Goal: Task Accomplishment & Management: Manage account settings

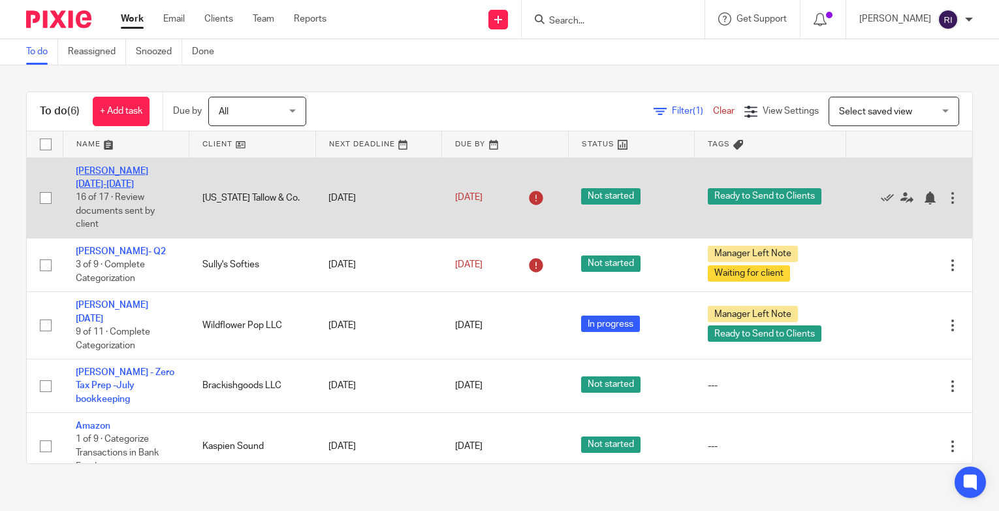
click at [131, 170] on link "Kate - Jan-Mar 2025" at bounding box center [112, 178] width 72 height 22
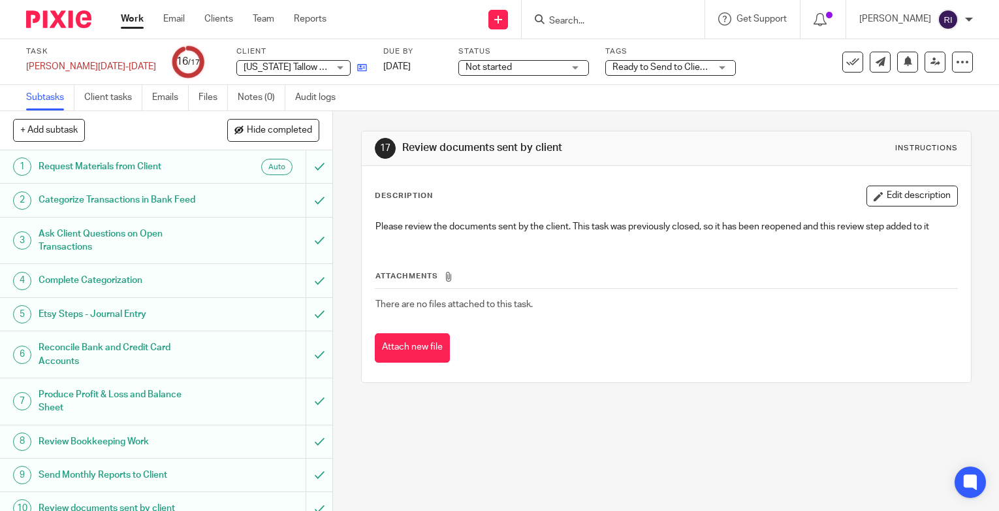
click at [351, 71] on link at bounding box center [359, 67] width 16 height 13
click at [139, 24] on link "Work" at bounding box center [132, 18] width 23 height 13
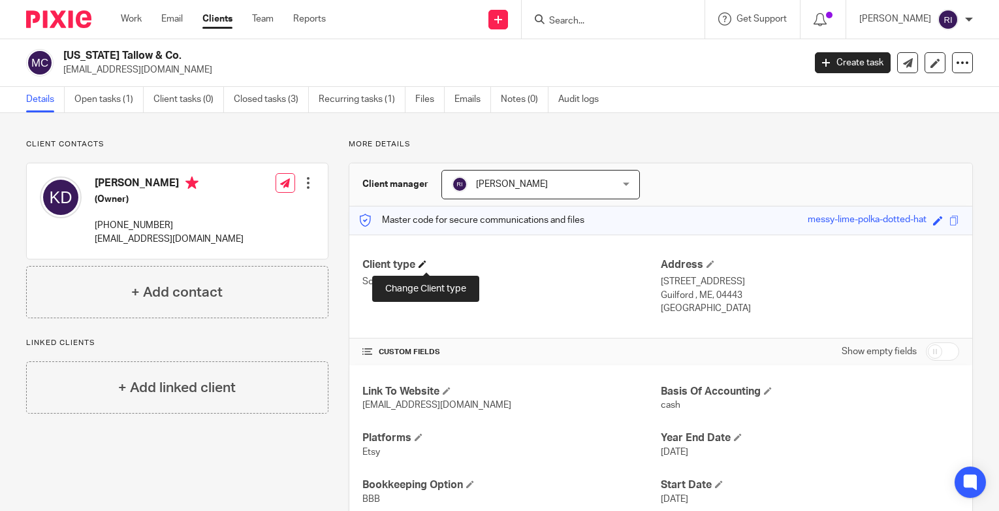
click at [426, 265] on span at bounding box center [423, 264] width 8 height 8
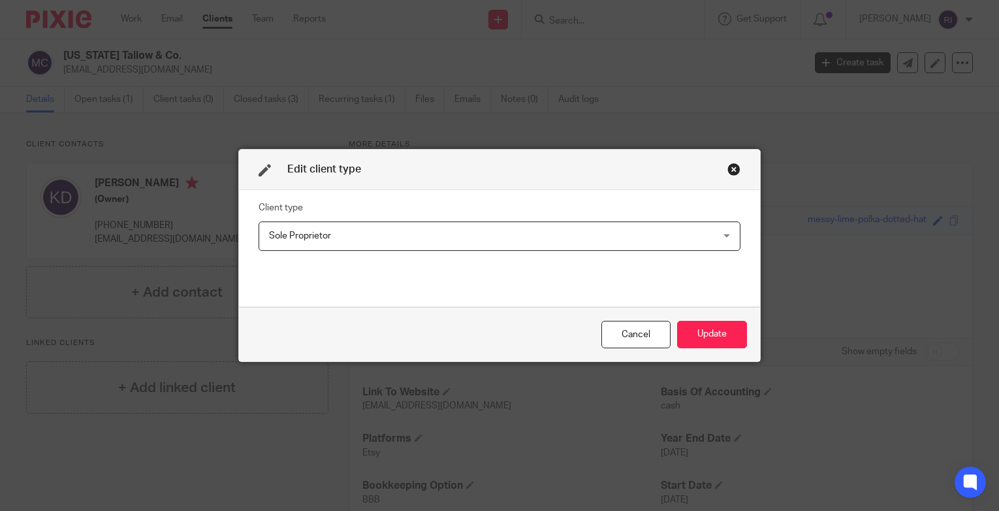
click at [481, 236] on span "Sole Proprietor" at bounding box center [457, 235] width 377 height 27
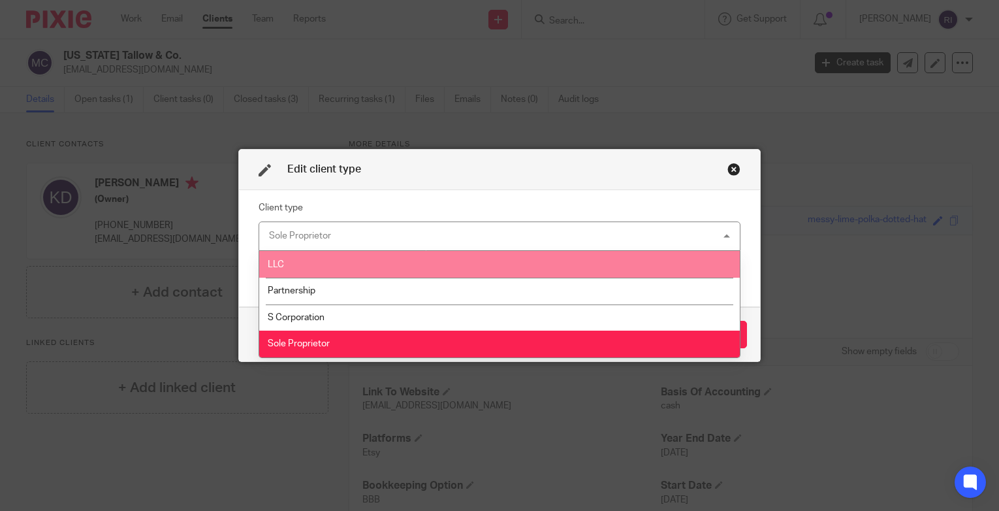
click at [735, 169] on div "Close this dialog window" at bounding box center [734, 169] width 13 height 13
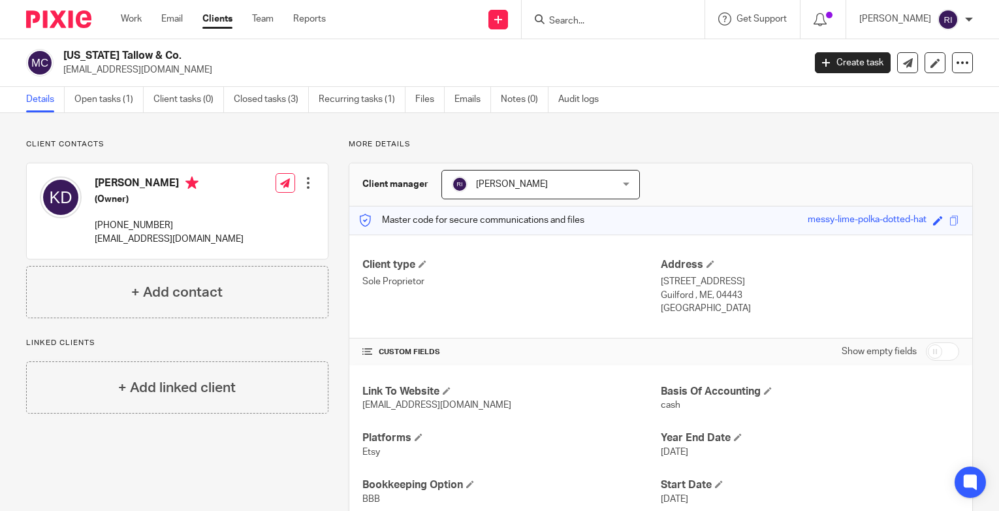
click at [140, 54] on h2 "[US_STATE] Tallow & Co." at bounding box center [356, 56] width 586 height 14
click at [940, 61] on link at bounding box center [935, 62] width 21 height 21
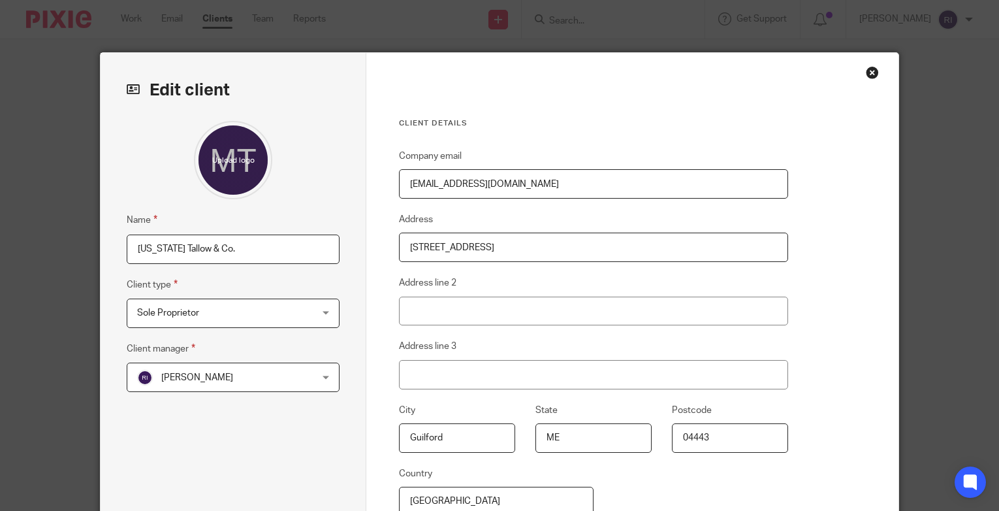
click at [196, 249] on input "[US_STATE] Tallow & Co." at bounding box center [233, 248] width 213 height 29
click at [270, 247] on input "[US_STATE] Tallow & Co." at bounding box center [233, 248] width 213 height 29
click at [315, 319] on div "Sole Proprietor Sole Proprietor" at bounding box center [233, 312] width 213 height 29
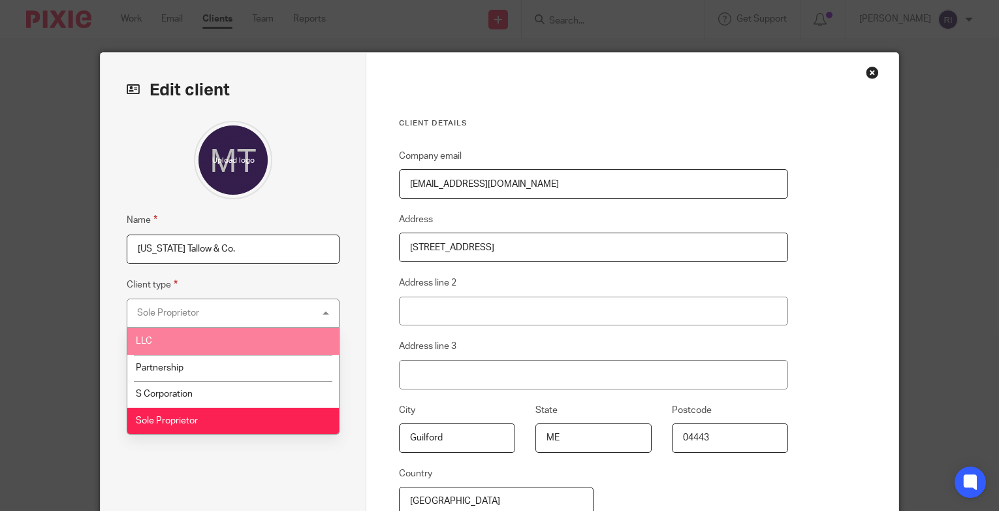
click at [217, 333] on li "LLC" at bounding box center [233, 341] width 212 height 27
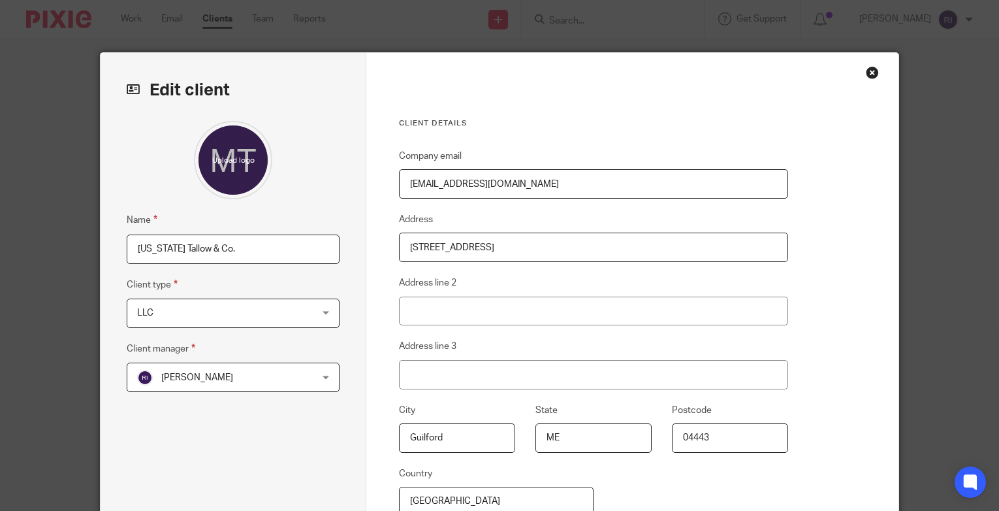
click at [143, 249] on input "[US_STATE] Tallow & Co." at bounding box center [233, 248] width 213 height 29
type input "Northern Tallow & Co."
click at [321, 159] on div at bounding box center [233, 160] width 213 height 78
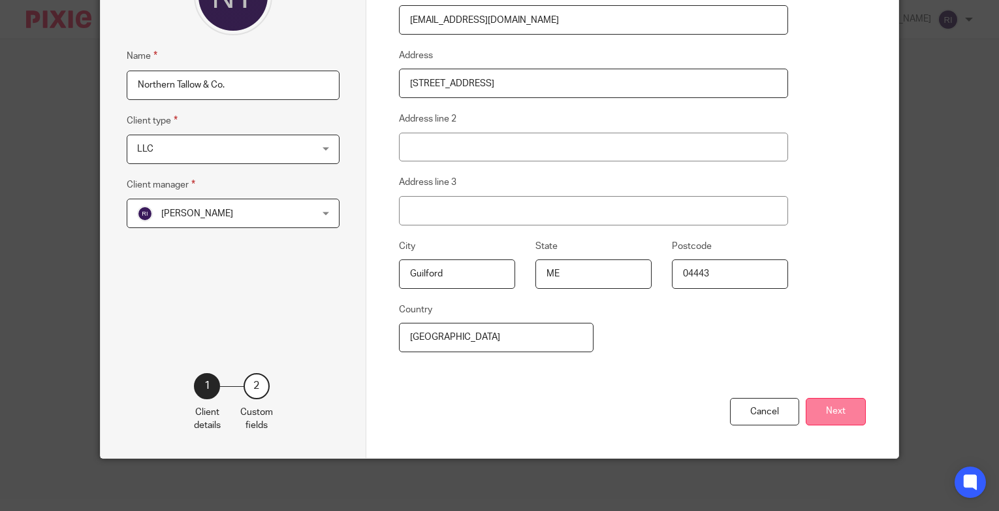
click at [824, 406] on button "Next" at bounding box center [836, 412] width 60 height 28
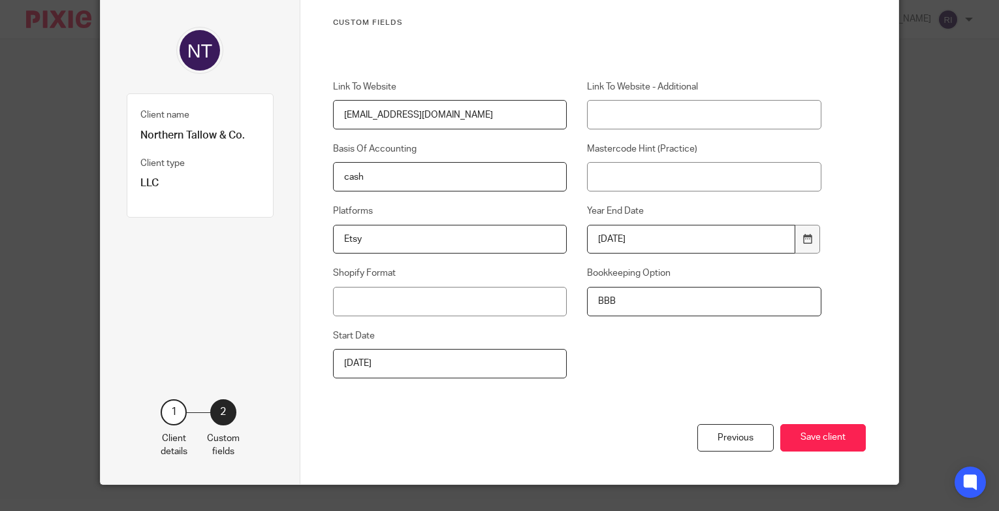
scroll to position [99, 0]
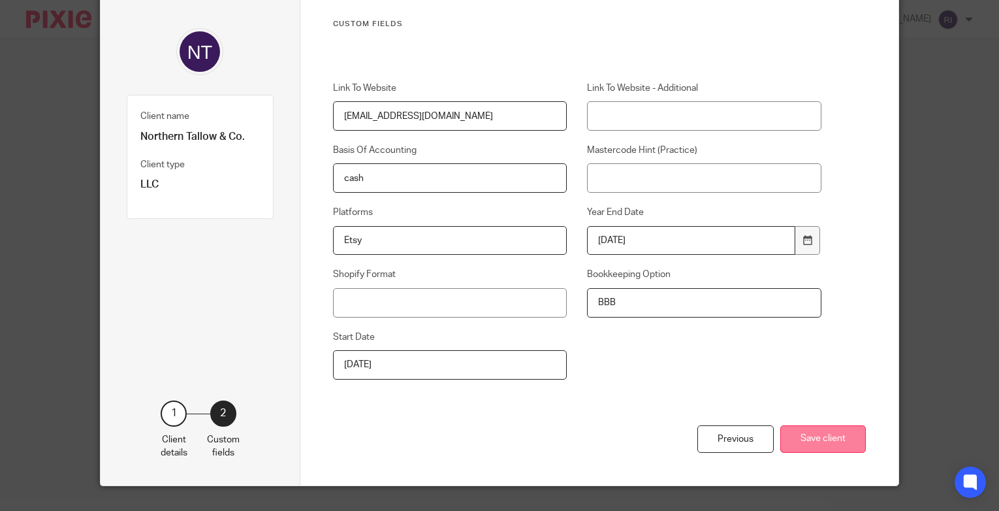
click at [826, 438] on button "Save client" at bounding box center [823, 439] width 86 height 28
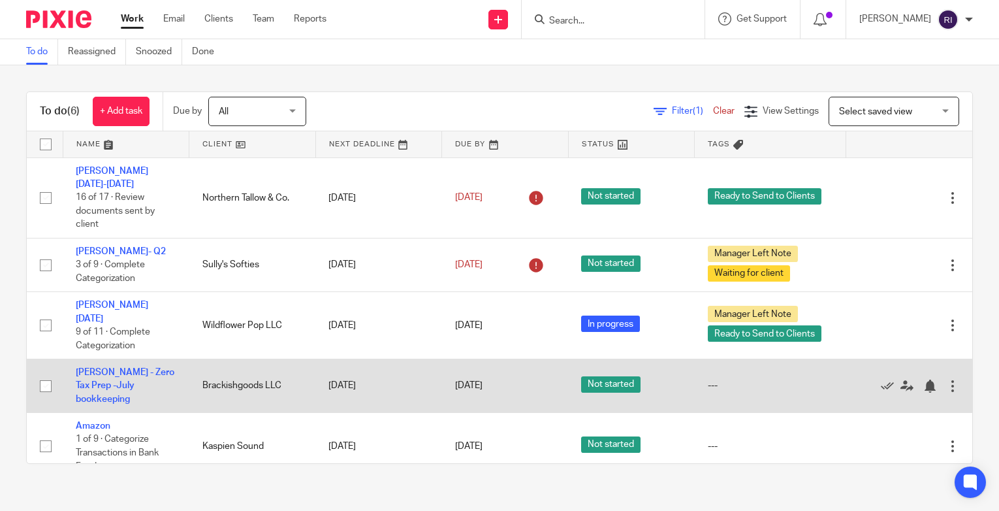
click at [265, 366] on td "Brackishgoods LLC" at bounding box center [252, 386] width 127 height 54
click at [106, 368] on link "[PERSON_NAME] - Zero Tax Prep -July bookkeeping" at bounding box center [125, 386] width 99 height 36
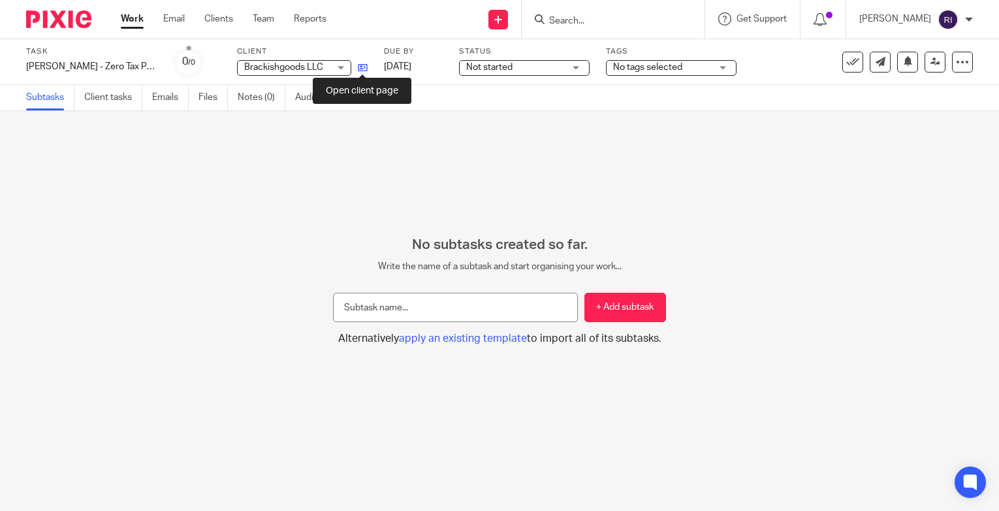
click at [362, 65] on icon at bounding box center [363, 68] width 10 height 10
click at [133, 20] on link "Work" at bounding box center [132, 18] width 23 height 13
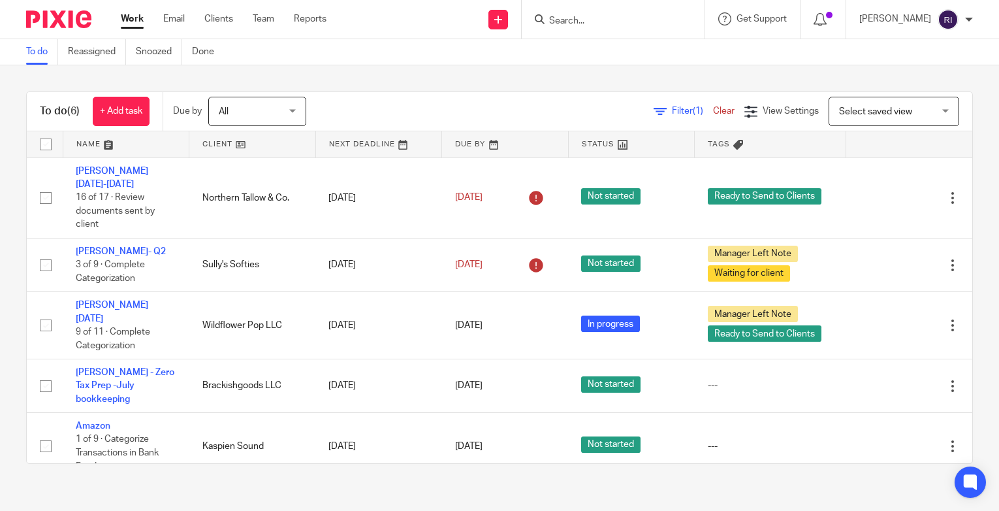
click at [602, 20] on input "Search" at bounding box center [607, 22] width 118 height 12
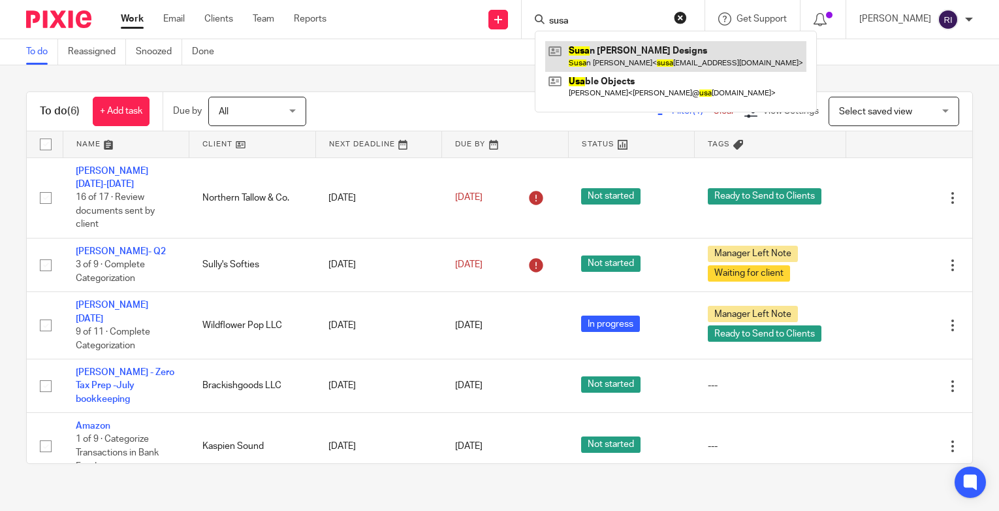
type input "susa"
click at [623, 45] on link at bounding box center [675, 56] width 261 height 30
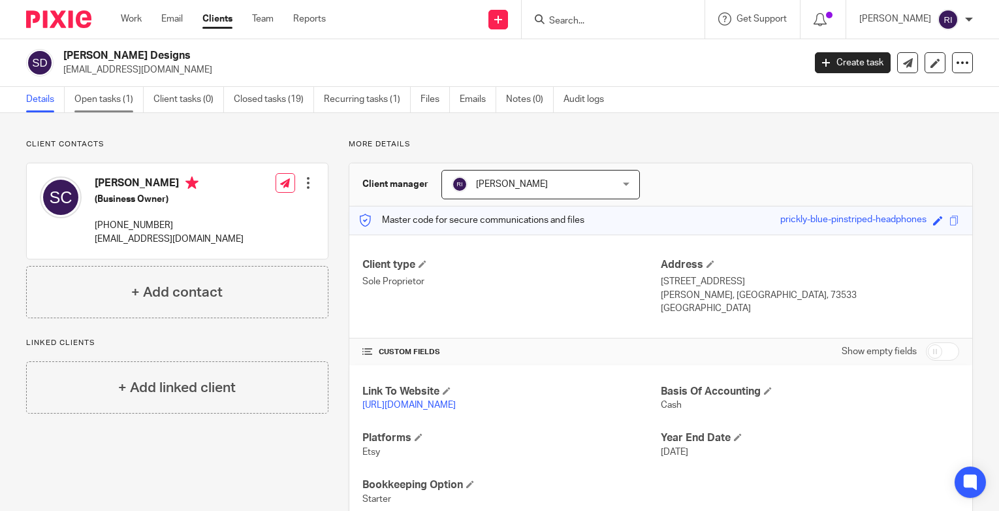
click at [94, 99] on link "Open tasks (1)" at bounding box center [108, 99] width 69 height 25
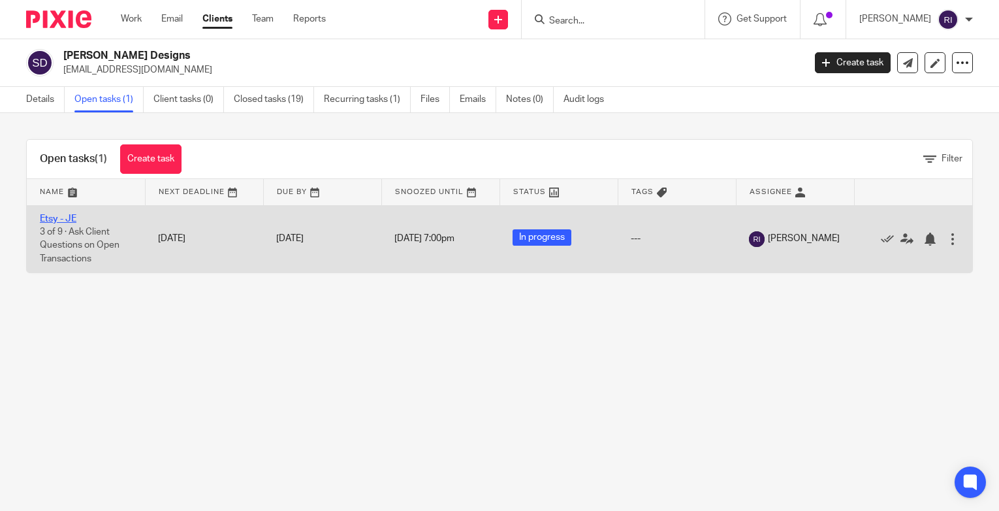
click at [69, 217] on link "Etsy - JE" at bounding box center [58, 218] width 37 height 9
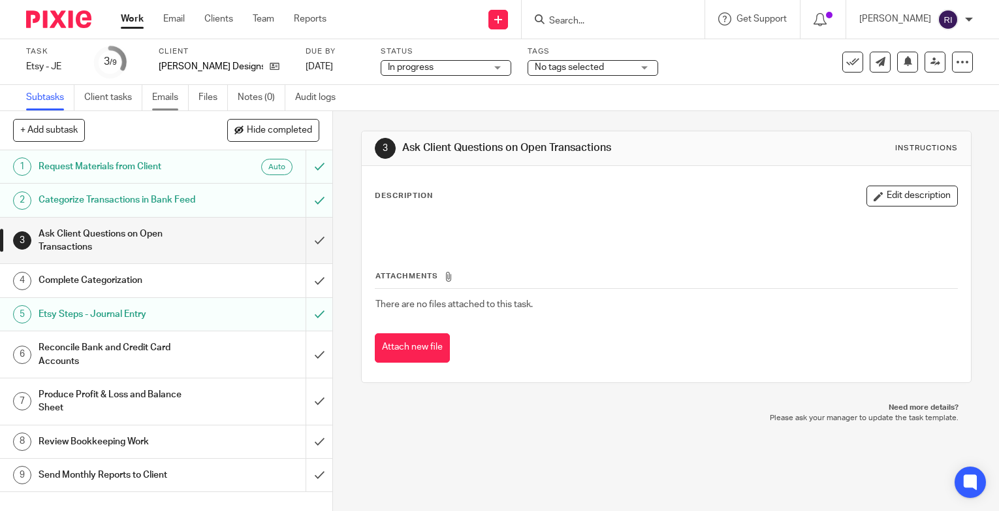
click at [164, 96] on link "Emails" at bounding box center [170, 97] width 37 height 25
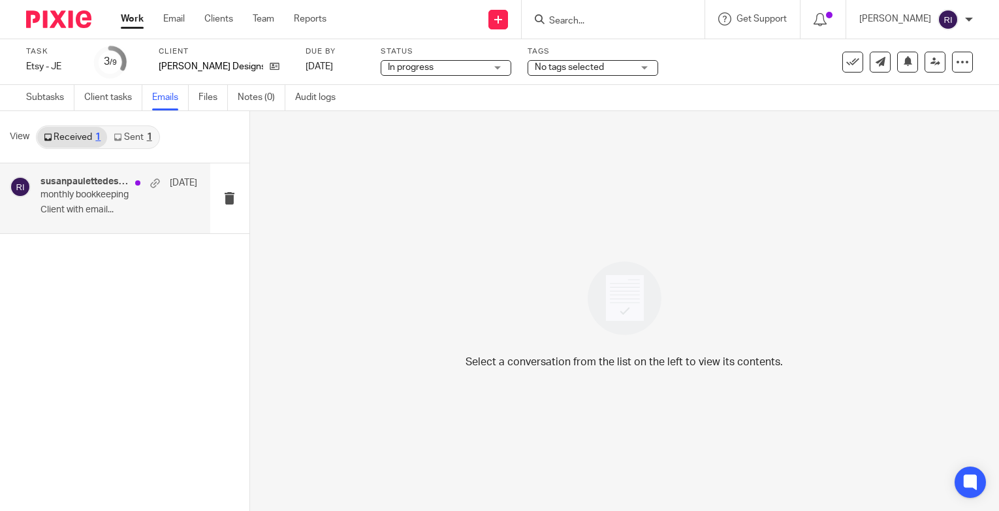
click at [82, 188] on div "susanpaulettedesigns, Me Aug 4" at bounding box center [118, 182] width 157 height 13
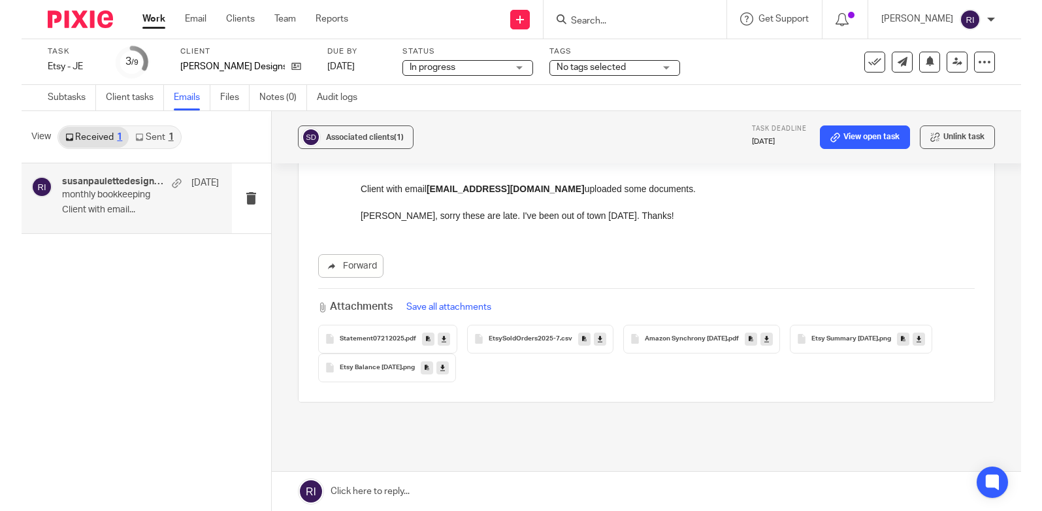
scroll to position [196, 0]
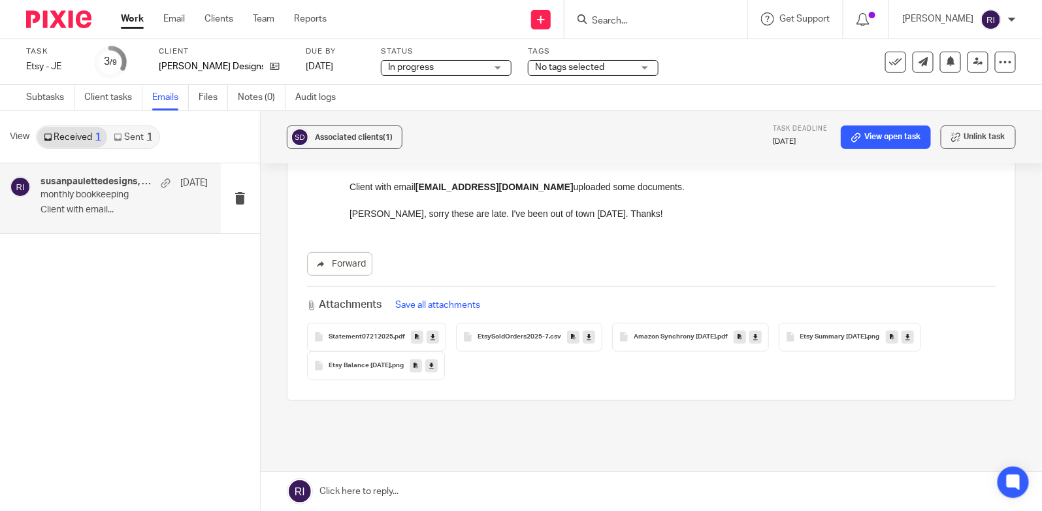
click at [370, 338] on span "Statement07212025" at bounding box center [361, 337] width 65 height 8
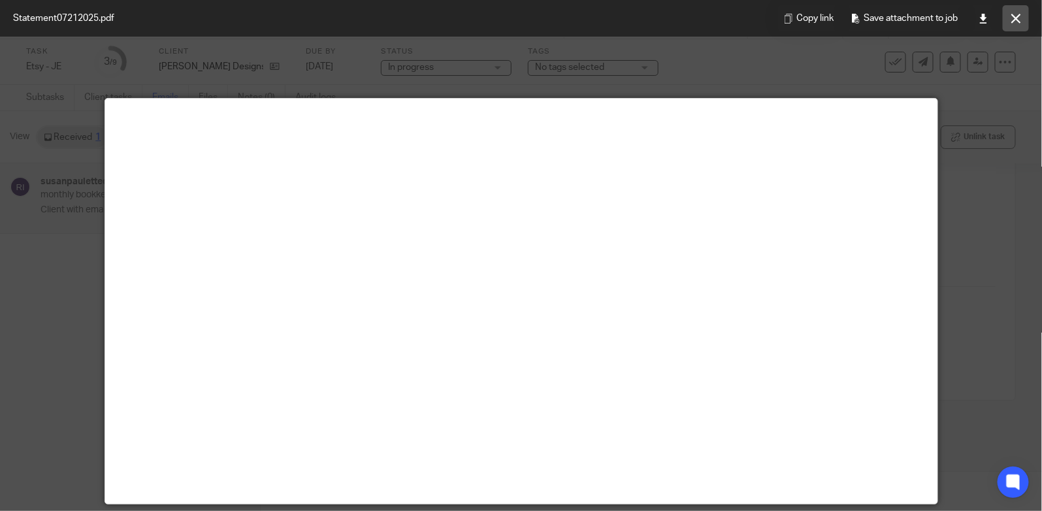
click at [999, 18] on icon at bounding box center [1016, 19] width 10 height 10
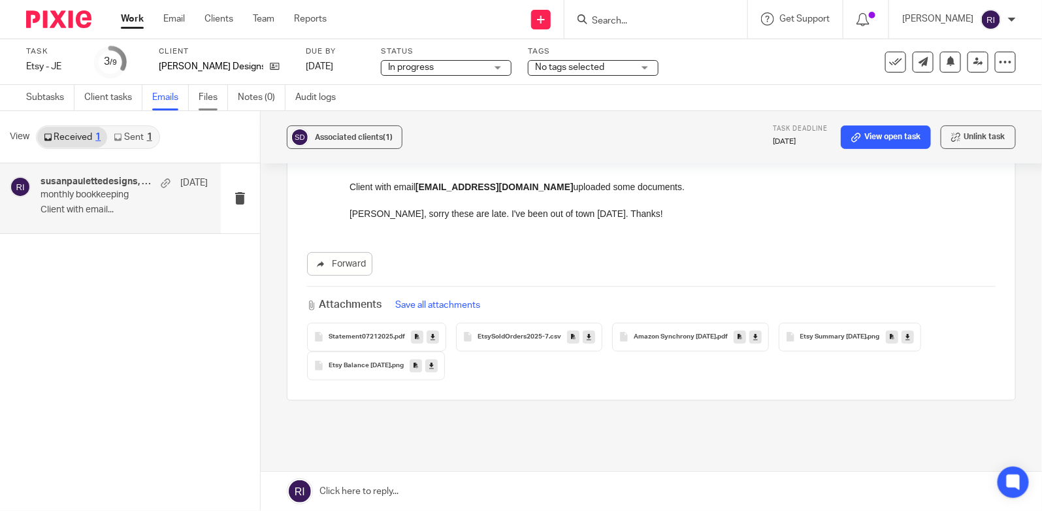
click at [214, 103] on link "Files" at bounding box center [213, 97] width 29 height 25
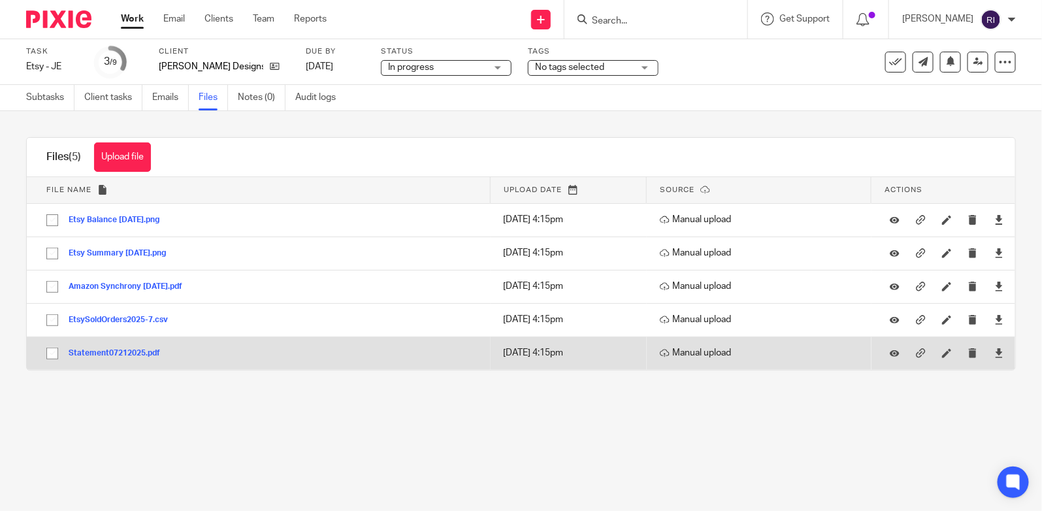
click at [135, 357] on button "Statement07212025.pdf" at bounding box center [119, 353] width 101 height 9
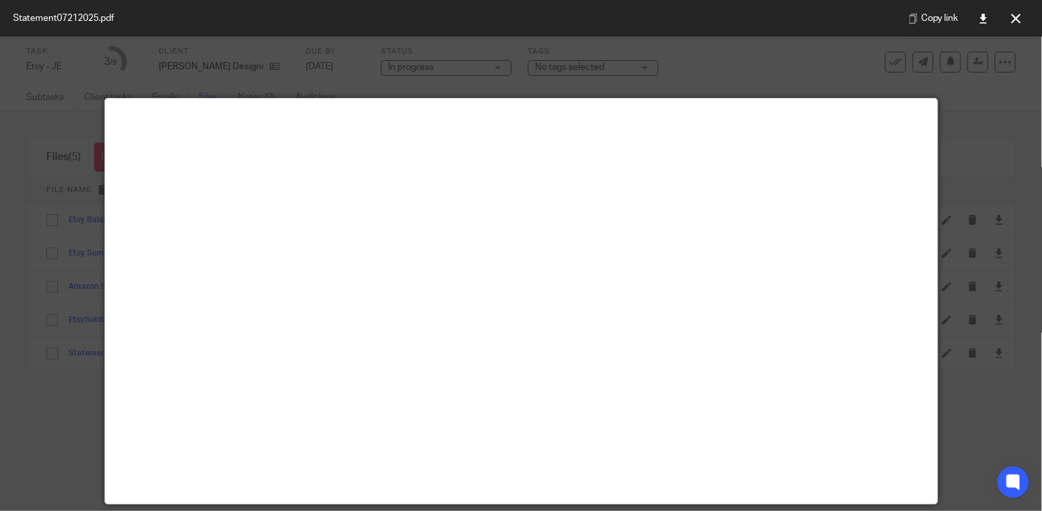
scroll to position [91, 0]
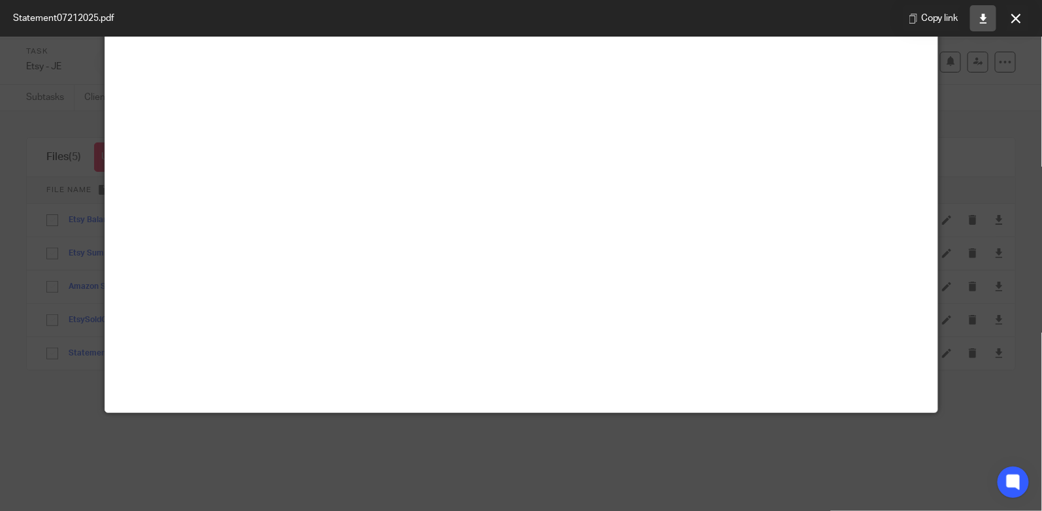
click at [986, 12] on link at bounding box center [983, 18] width 26 height 26
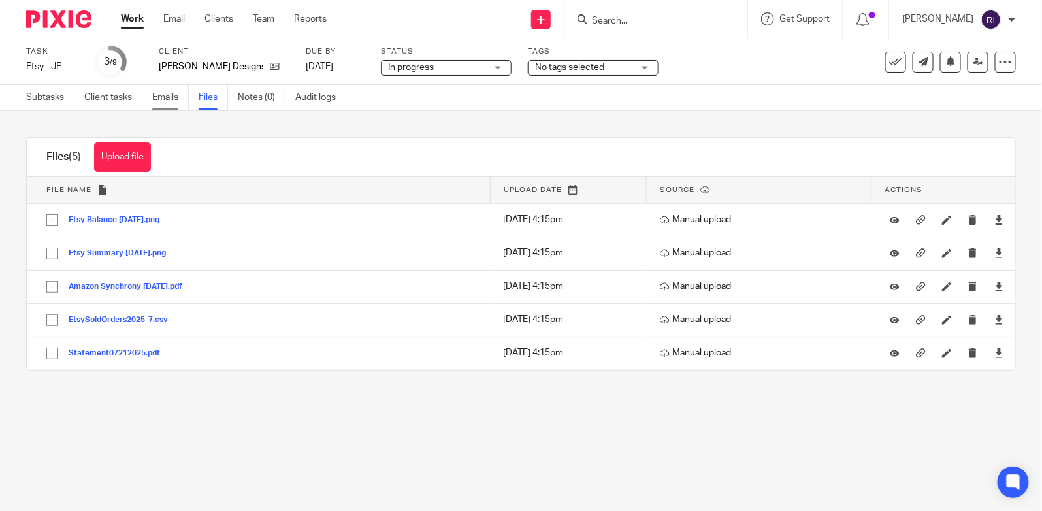
click at [170, 95] on link "Emails" at bounding box center [170, 97] width 37 height 25
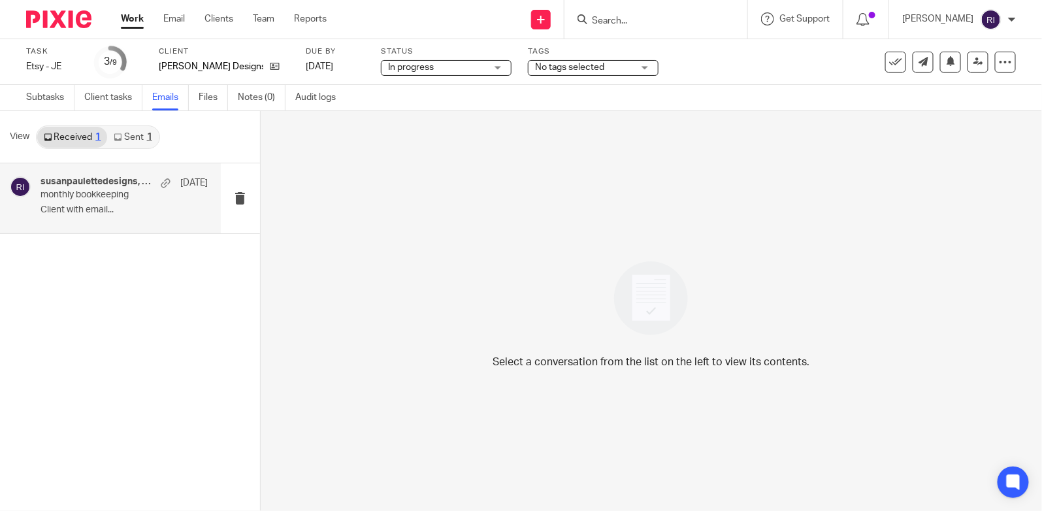
click at [123, 223] on div "susanpaulettedesigns, Me Aug 4 monthly bookkeeping Client with email..." at bounding box center [110, 198] width 221 height 70
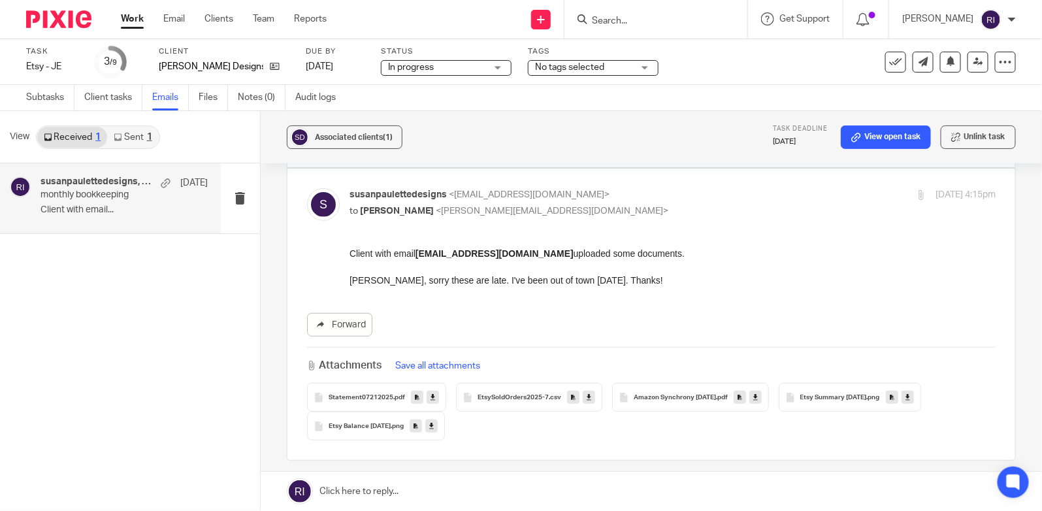
click at [397, 490] on link at bounding box center [651, 491] width 781 height 39
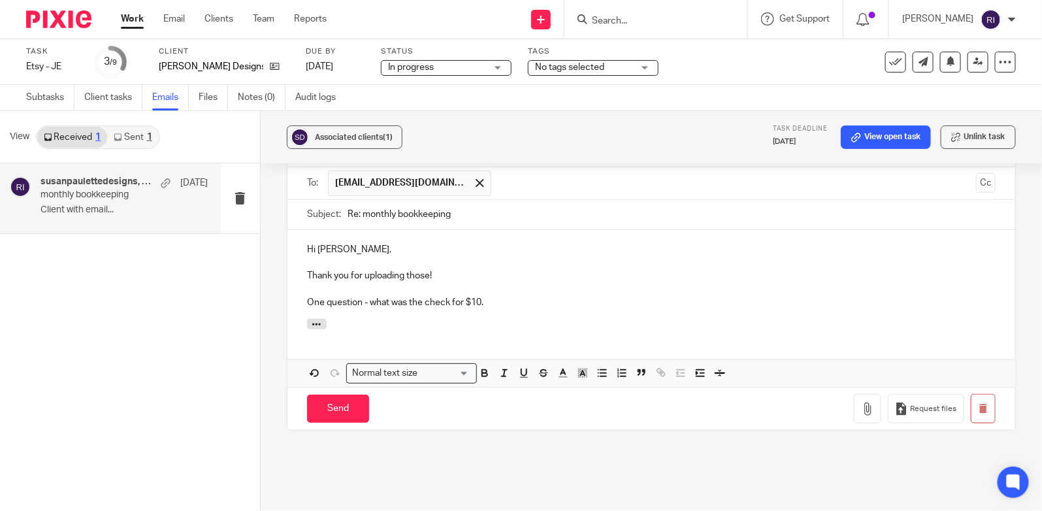
click at [450, 301] on p "One question - what was the check for $10." at bounding box center [651, 302] width 688 height 13
click at [420, 303] on p "One question - what was the check#100 for $10.29" at bounding box center [651, 302] width 688 height 13
click at [442, 306] on p "One question - what was check#100 for $10.29" at bounding box center [651, 302] width 688 height 13
click at [433, 302] on p "One question - what was check#100 for $10.29" at bounding box center [651, 302] width 688 height 13
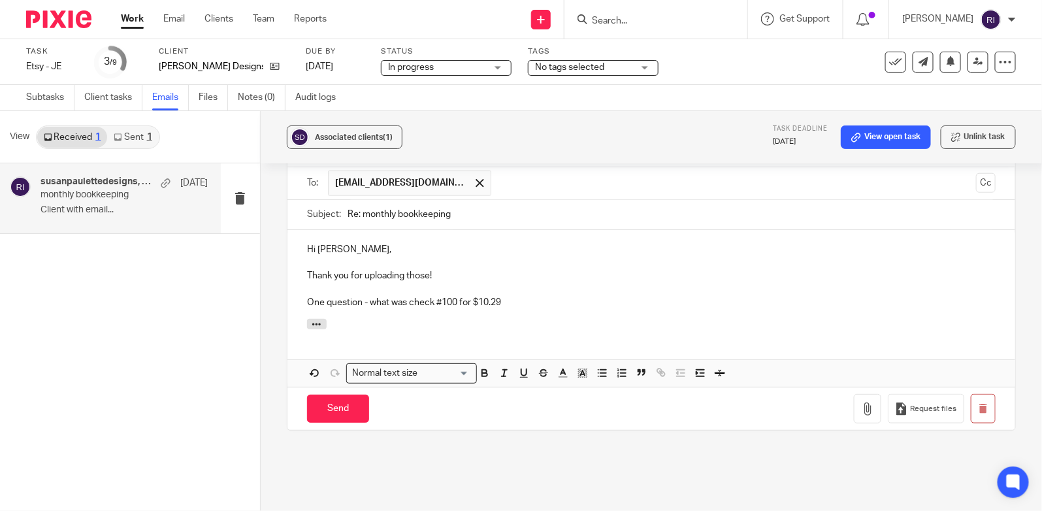
click at [564, 299] on p "One question - what was check #100 for $10.29" at bounding box center [651, 302] width 688 height 13
click at [405, 301] on p "One question - what was check #100 for $10.29" at bounding box center [651, 302] width 688 height 13
click at [436, 301] on p "One question - what was check #100 for $10.29" at bounding box center [651, 302] width 688 height 13
click at [410, 300] on p "One question - what was check #100 for $10.29" at bounding box center [651, 302] width 688 height 13
click at [513, 308] on p "One question - what was check #100 for $10.29" at bounding box center [651, 302] width 688 height 13
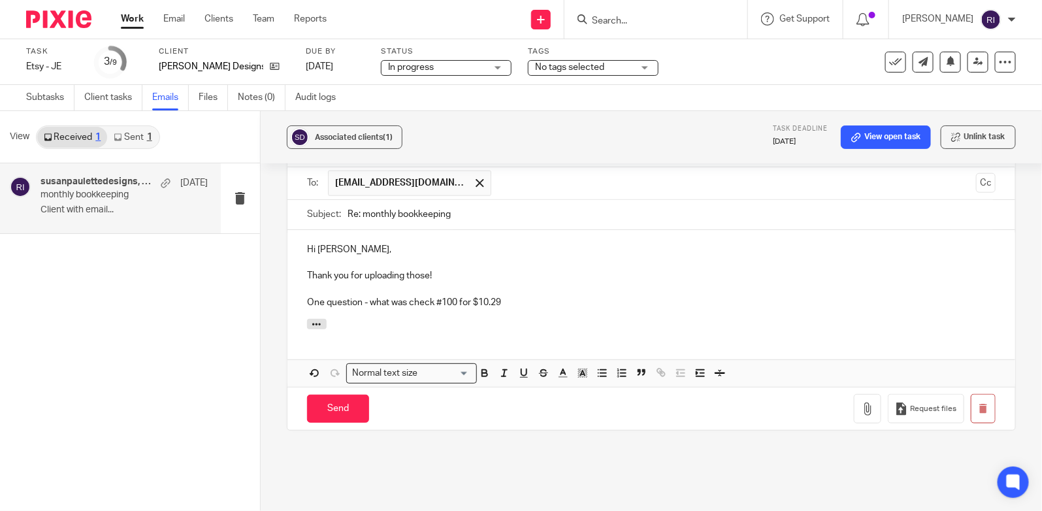
click at [402, 302] on p "One question - what was check #100 for $10.29" at bounding box center [651, 302] width 688 height 13
click at [364, 304] on p "One question - what was check #100 for $10.29" at bounding box center [651, 302] width 688 height 13
drag, startPoint x: 372, startPoint y: 305, endPoint x: 327, endPoint y: 297, distance: 45.9
click at [328, 297] on p "One question - what was check #100 for $10.29" at bounding box center [651, 302] width 688 height 13
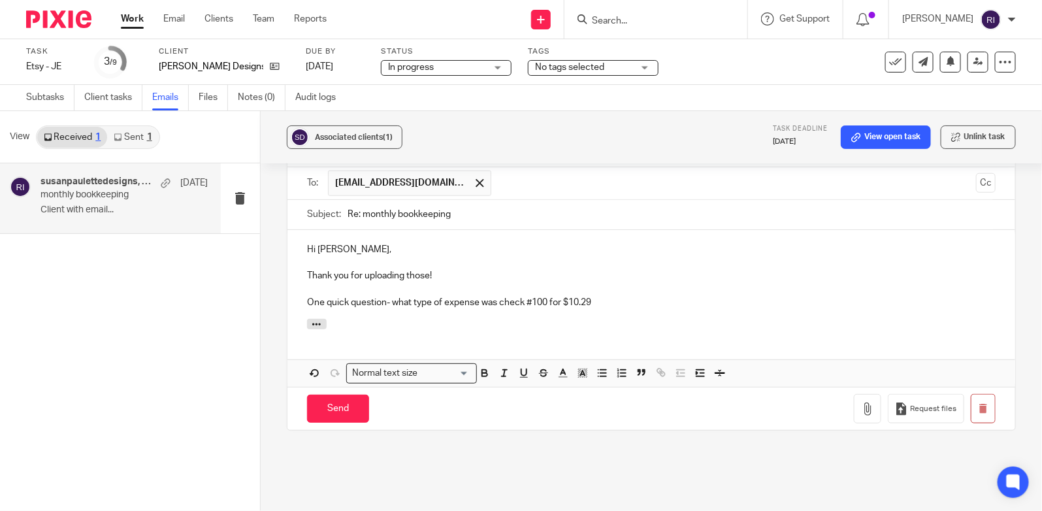
click at [607, 304] on p "One quick question- what type of expense was check #100 for $10.29" at bounding box center [651, 302] width 688 height 13
click at [558, 299] on p "One quick question- what type of expense was check #100 for $10.29" at bounding box center [651, 302] width 688 height 13
click at [607, 303] on p "One quick question- what type of expense was check #100 $10.29" at bounding box center [651, 302] width 688 height 13
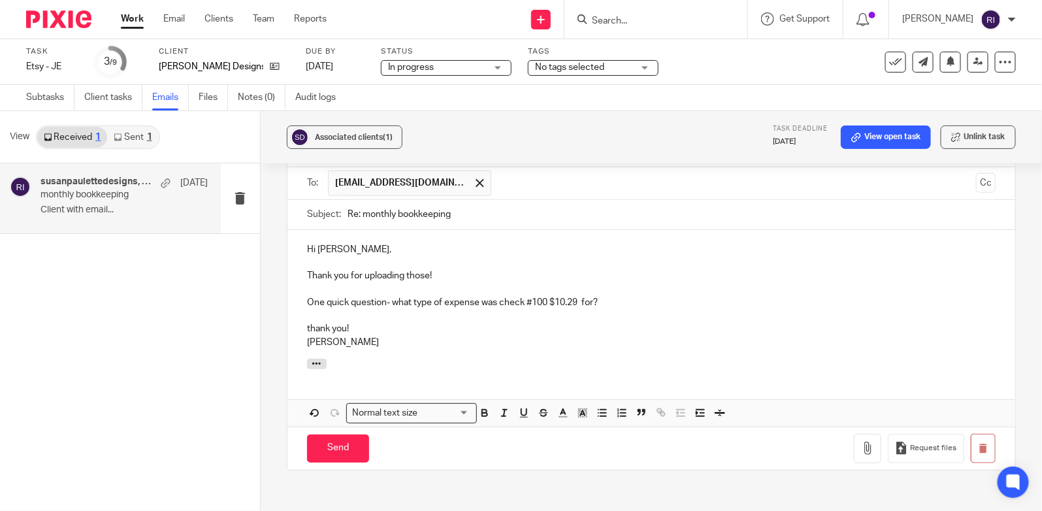
click at [312, 332] on p "thank you!" at bounding box center [651, 328] width 688 height 13
click at [519, 308] on p "One quick question- what type of expense was check #100 $10.29 for?" at bounding box center [651, 302] width 688 height 13
click at [454, 283] on p at bounding box center [651, 289] width 688 height 13
click at [460, 274] on p "Thank you for uploading those!" at bounding box center [651, 275] width 688 height 13
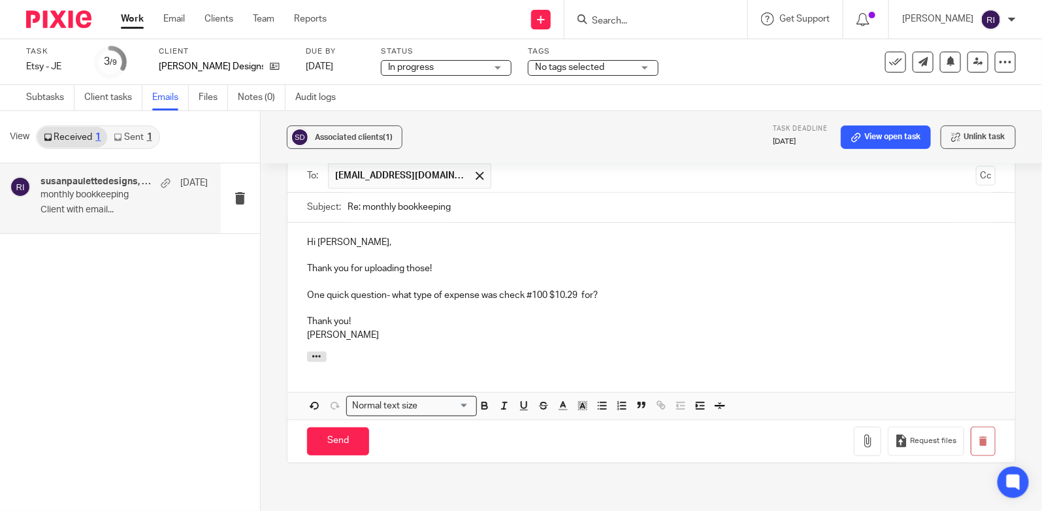
scroll to position [488, 0]
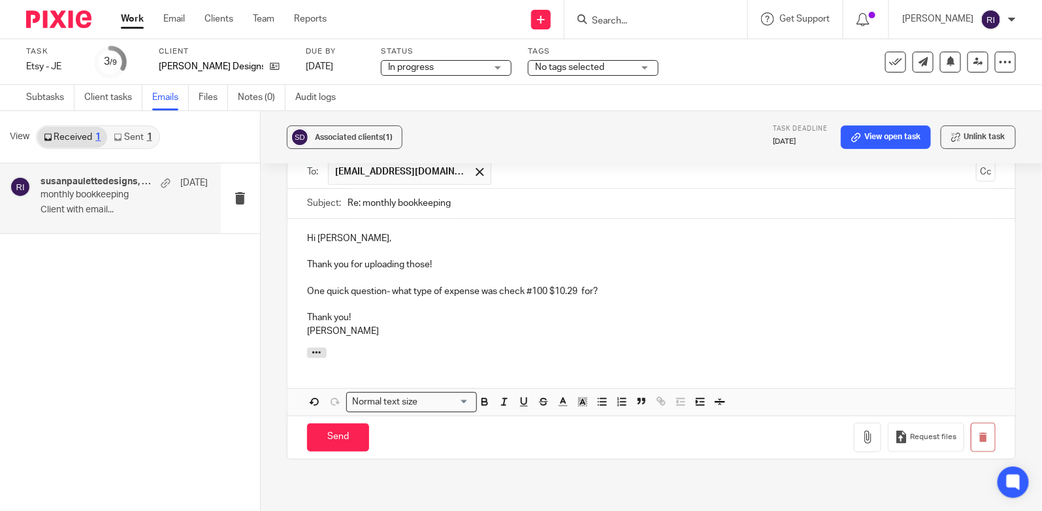
click at [624, 291] on p "One quick question- what type of expense was check #100 $10.29 for?" at bounding box center [651, 291] width 688 height 13
click at [551, 285] on p "One quick question- what type of expense was check #100 $10.29 for?" at bounding box center [651, 291] width 688 height 13
click at [583, 286] on p "One quick question- what type of expense was check #100 $10.29 for?" at bounding box center [651, 291] width 688 height 13
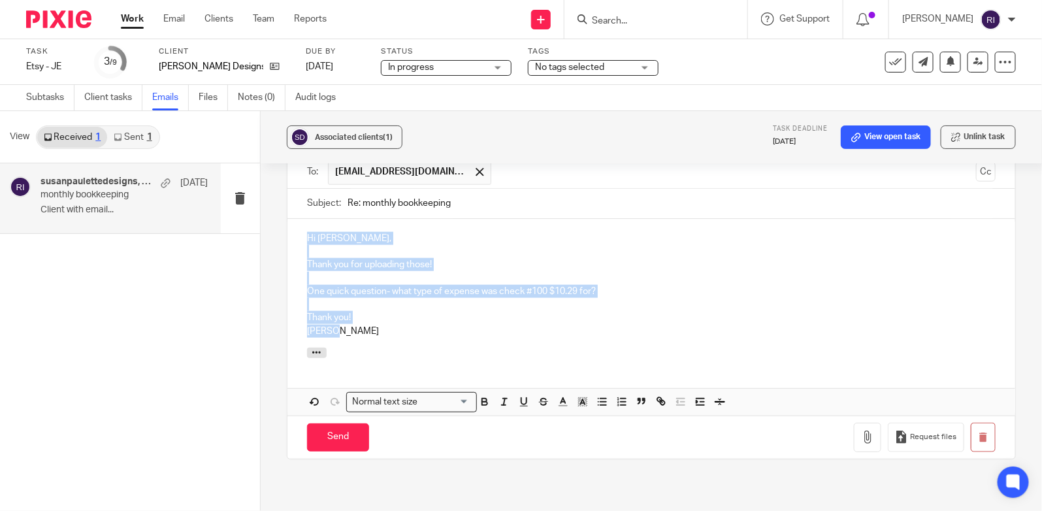
drag, startPoint x: 352, startPoint y: 339, endPoint x: 281, endPoint y: 220, distance: 138.6
click at [281, 219] on div "Associated clients (1) Task deadline Aug 28, 2025 View open task Unlink task mo…" at bounding box center [651, 311] width 781 height 400
copy div "Hi Susan, Thank you for uploading those! One quick question- what type of expen…"
click at [220, 94] on link "Files" at bounding box center [213, 97] width 29 height 25
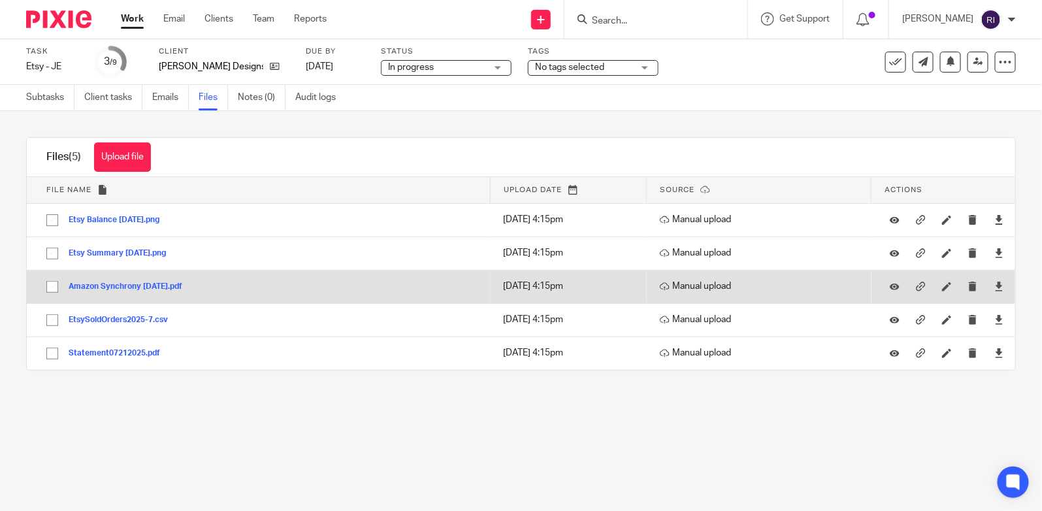
click at [148, 286] on button "Amazon Synchrony [DATE].pdf" at bounding box center [130, 286] width 123 height 9
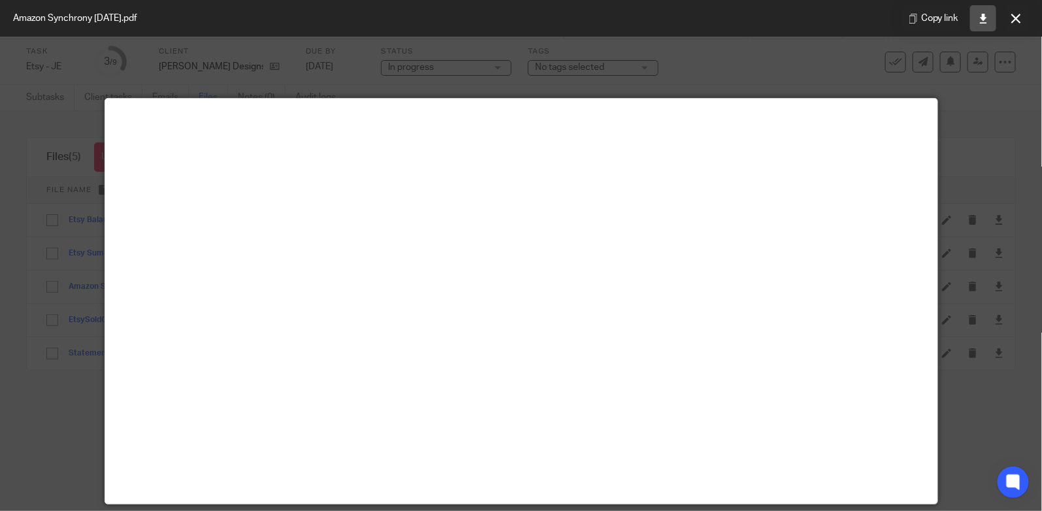
click at [982, 14] on icon at bounding box center [983, 19] width 10 height 10
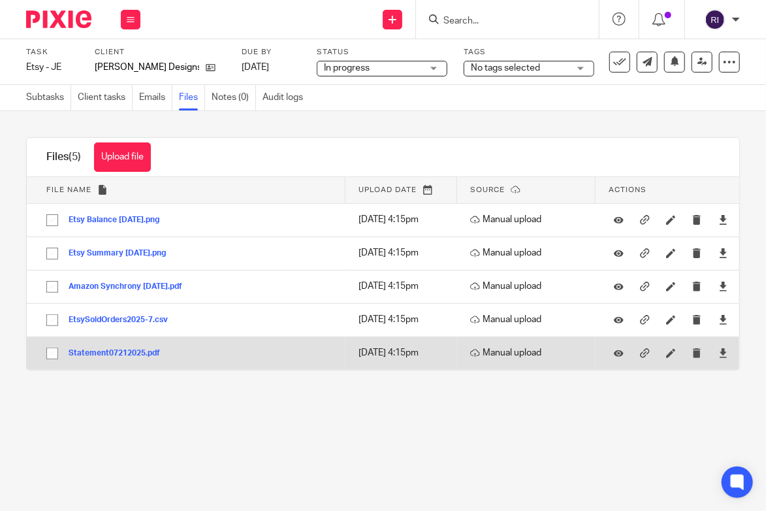
click at [132, 357] on button "Statement07212025.pdf" at bounding box center [119, 353] width 101 height 9
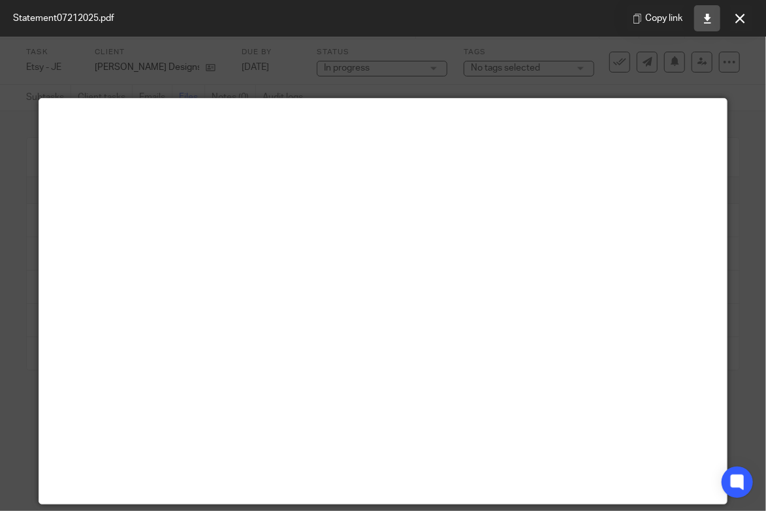
click at [709, 20] on icon at bounding box center [708, 19] width 10 height 10
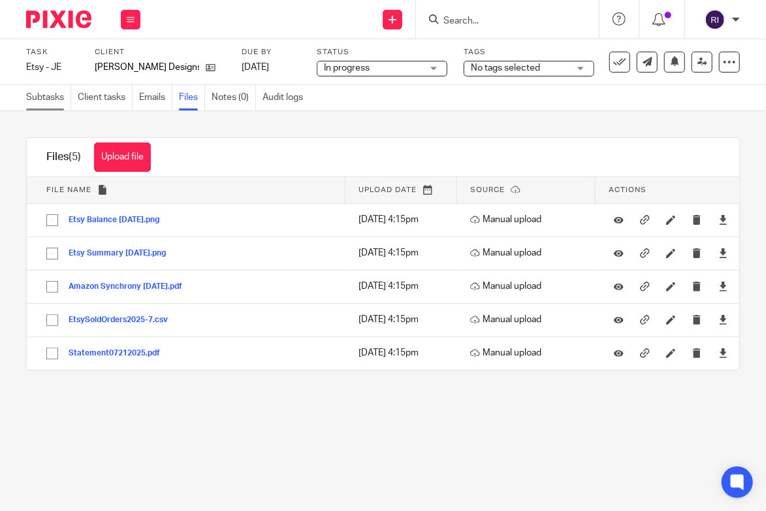
click at [52, 103] on link "Subtasks" at bounding box center [48, 97] width 45 height 25
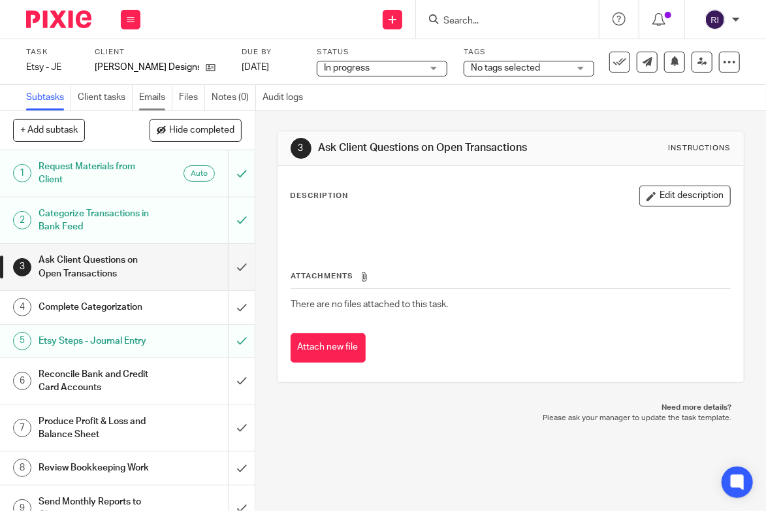
click at [154, 97] on link "Emails" at bounding box center [155, 97] width 33 height 25
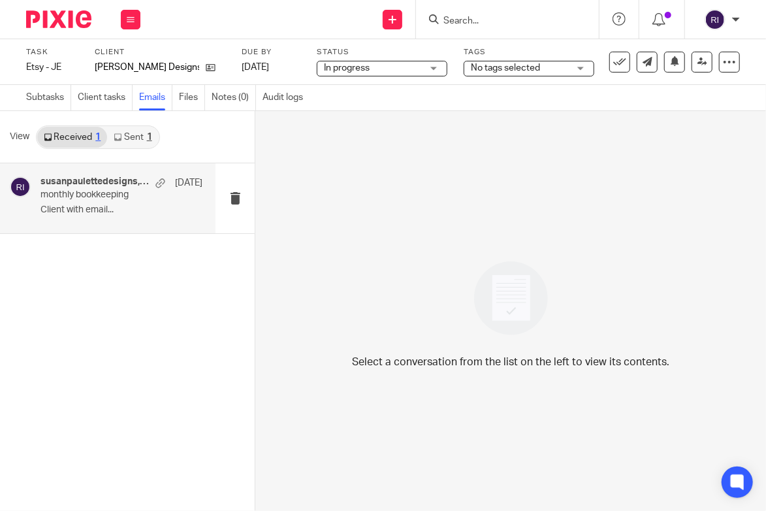
click at [152, 201] on div "susanpaulettedesigns, Me [DATE] monthly bookkeeping Client with email..." at bounding box center [121, 198] width 162 height 44
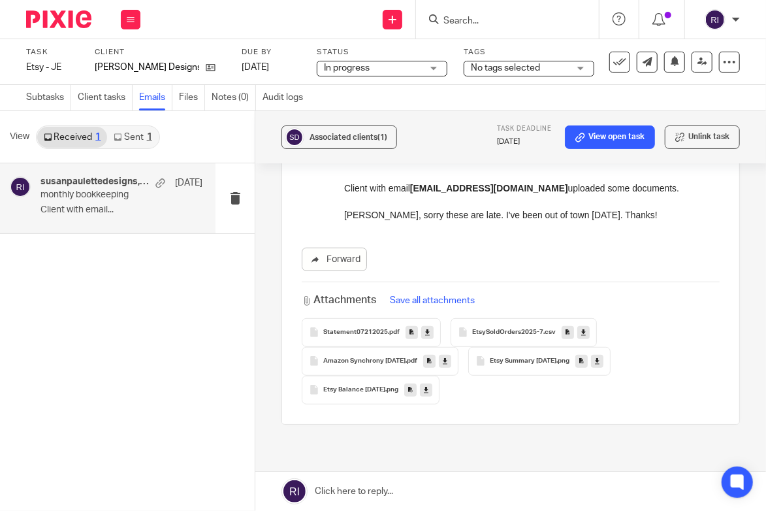
scroll to position [289, 0]
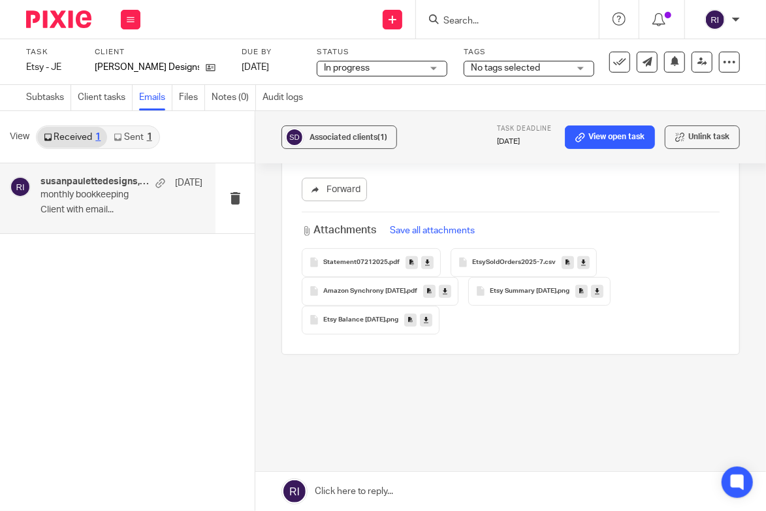
click at [369, 496] on link at bounding box center [510, 491] width 511 height 39
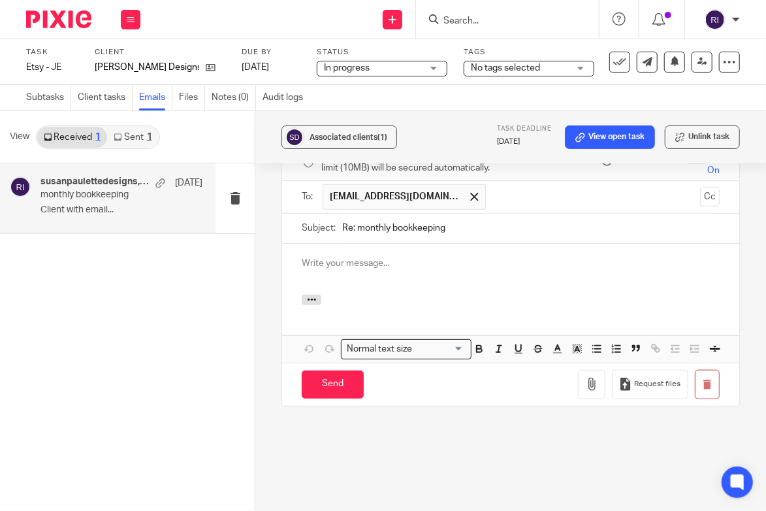
scroll to position [0, 0]
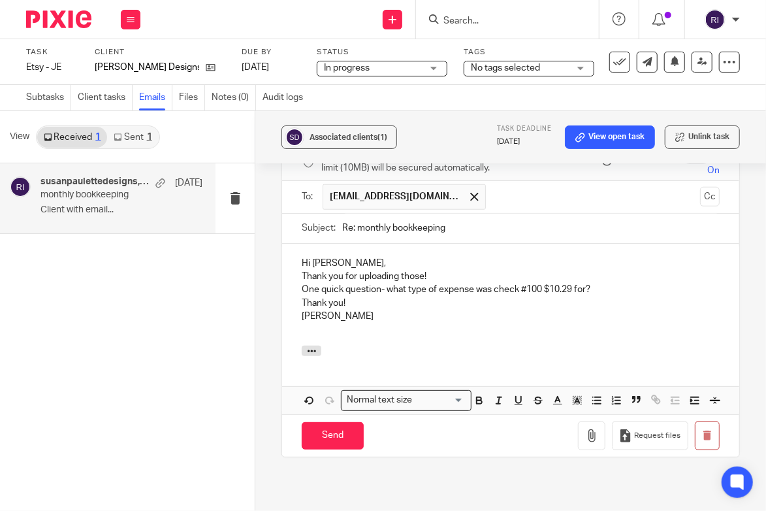
click at [389, 257] on p "Hi [PERSON_NAME]," at bounding box center [511, 263] width 418 height 13
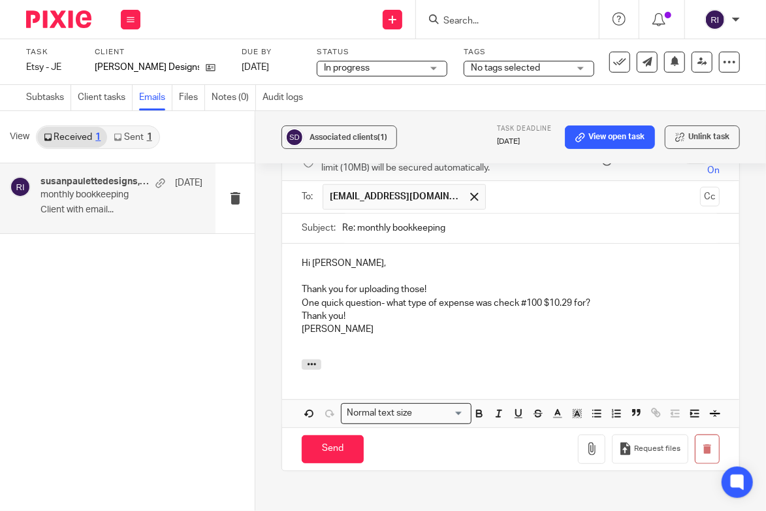
click at [447, 297] on p "One quick question- what type of expense was check #100 $10.29 for?" at bounding box center [511, 303] width 418 height 13
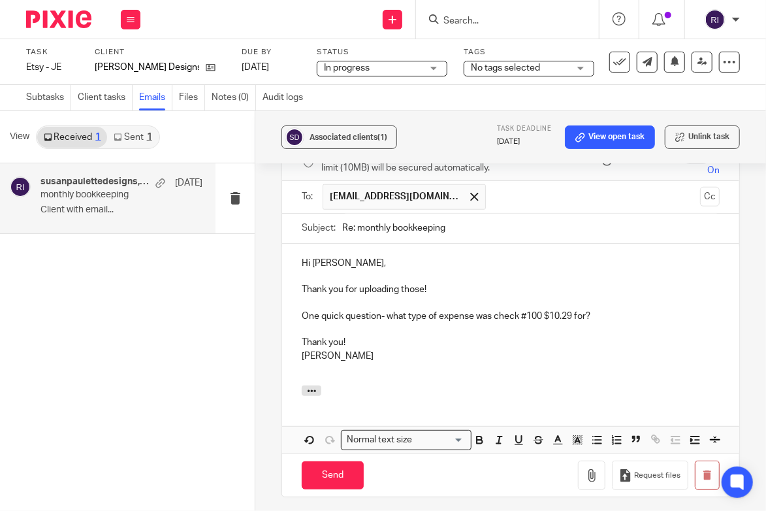
click at [261, 344] on div "Associated clients (1) Task deadline [DATE] View open task Unlink task monthly …" at bounding box center [510, 311] width 511 height 400
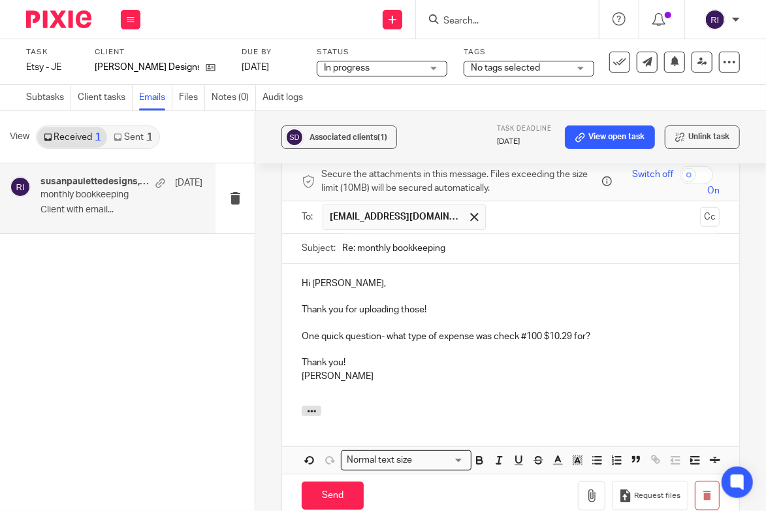
scroll to position [504, 0]
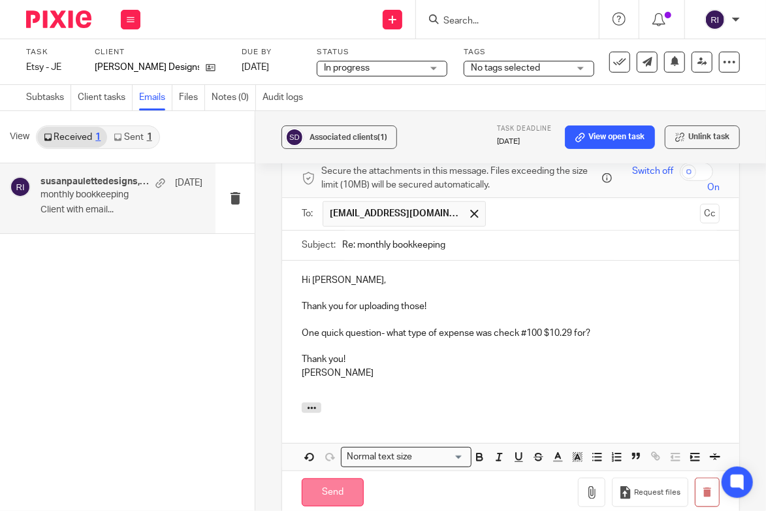
click at [323, 478] on input "Send" at bounding box center [333, 492] width 62 height 28
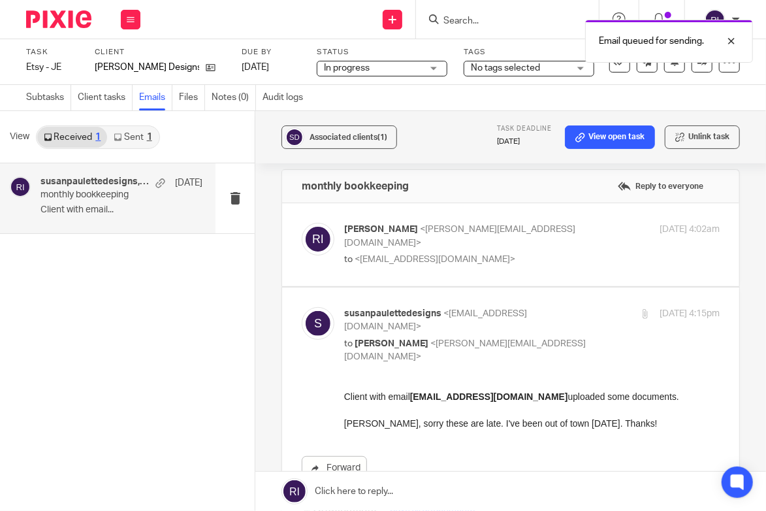
scroll to position [0, 0]
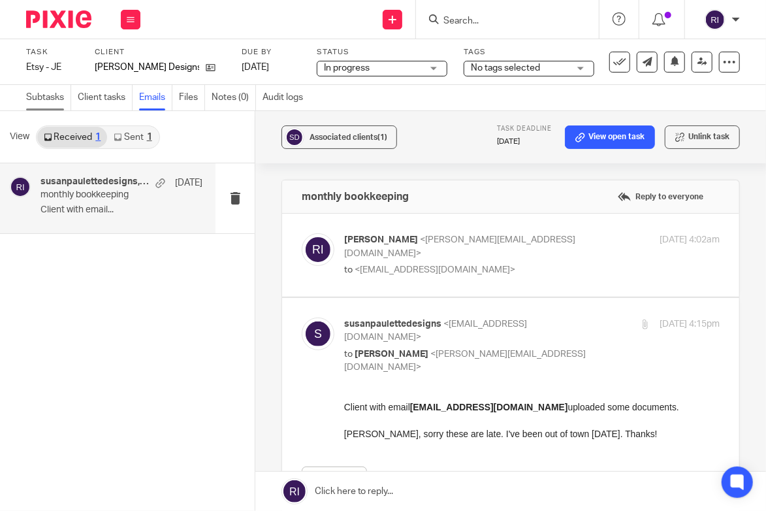
click at [44, 96] on link "Subtasks" at bounding box center [48, 97] width 45 height 25
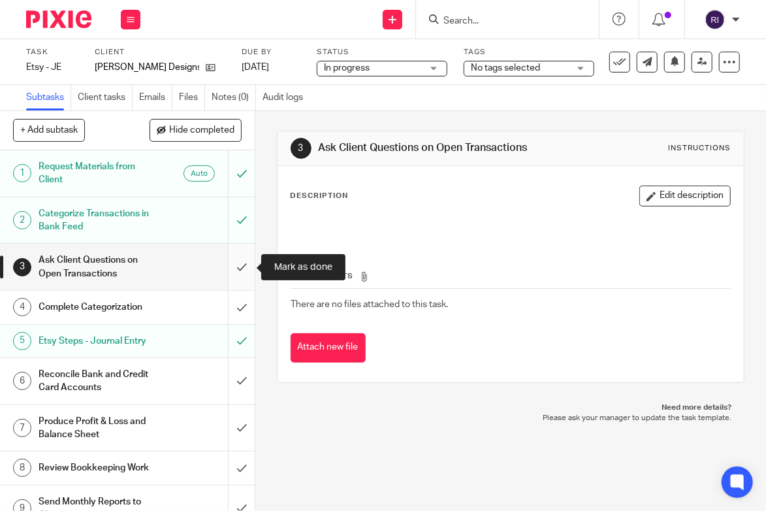
click at [242, 258] on input "submit" at bounding box center [127, 267] width 255 height 46
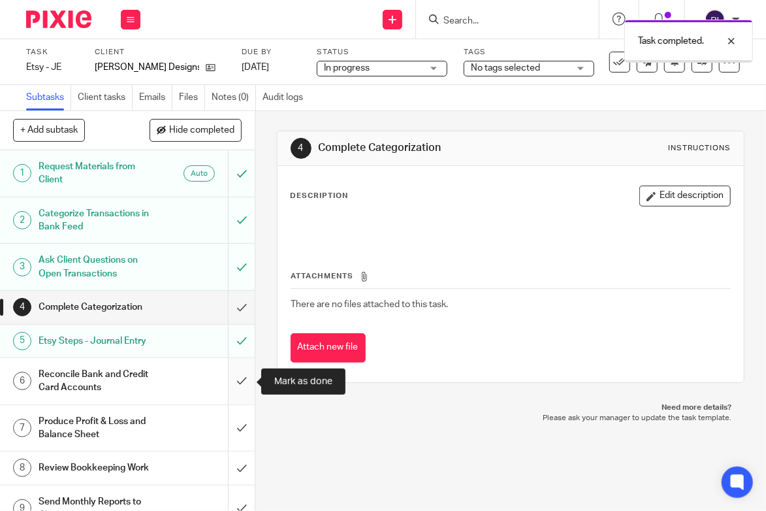
click at [236, 375] on input "submit" at bounding box center [127, 381] width 255 height 46
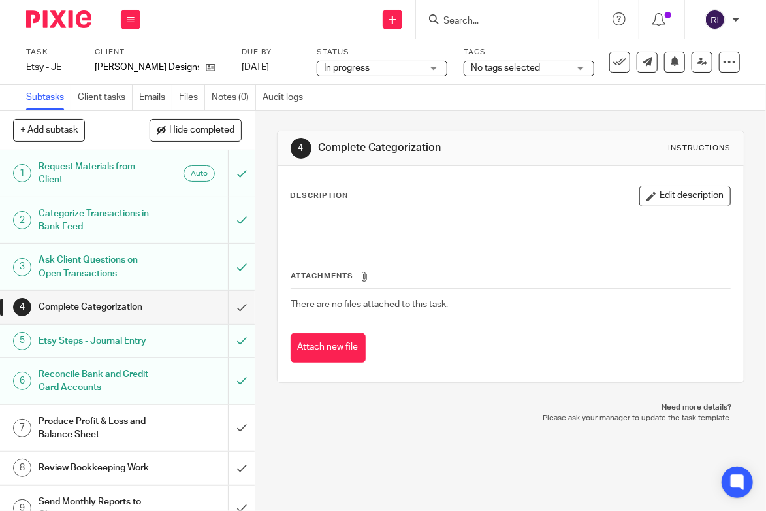
click at [581, 72] on div "No tags selected" at bounding box center [529, 69] width 131 height 16
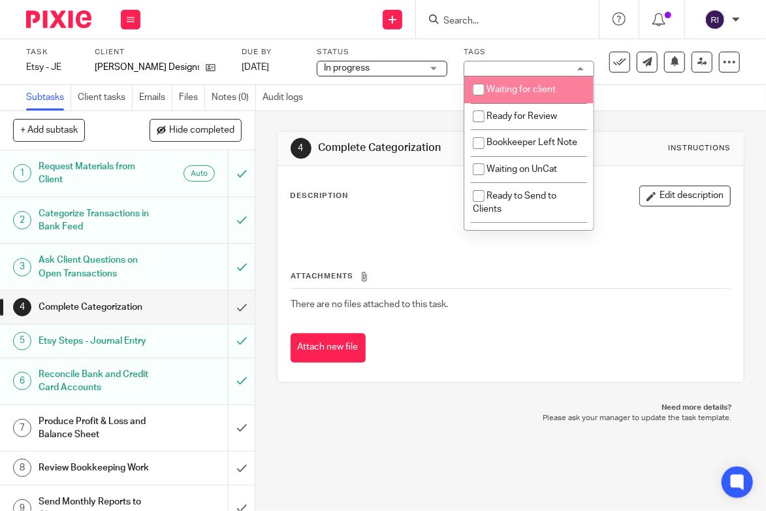
click at [476, 95] on input "checkbox" at bounding box center [478, 89] width 25 height 25
checkbox input "true"
click at [420, 117] on div "4 Complete Categorization Instructions Description Edit description Attachments…" at bounding box center [511, 256] width 468 height 291
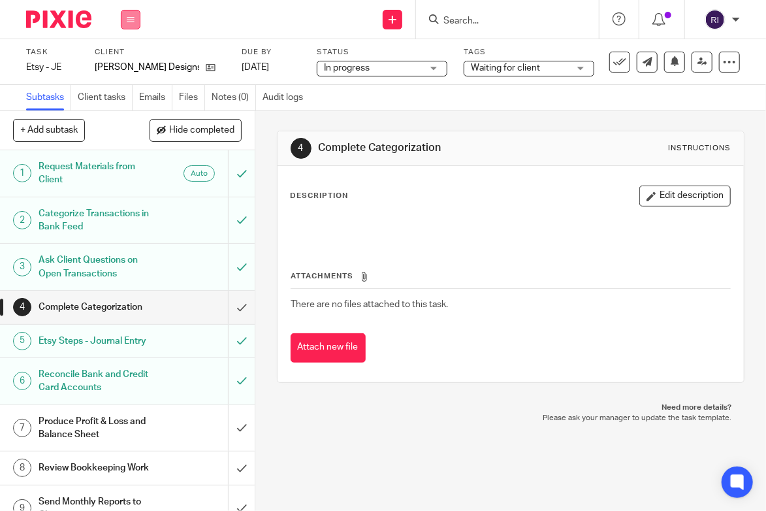
click at [126, 25] on button at bounding box center [131, 20] width 20 height 20
click at [124, 65] on link "Work" at bounding box center [124, 60] width 23 height 9
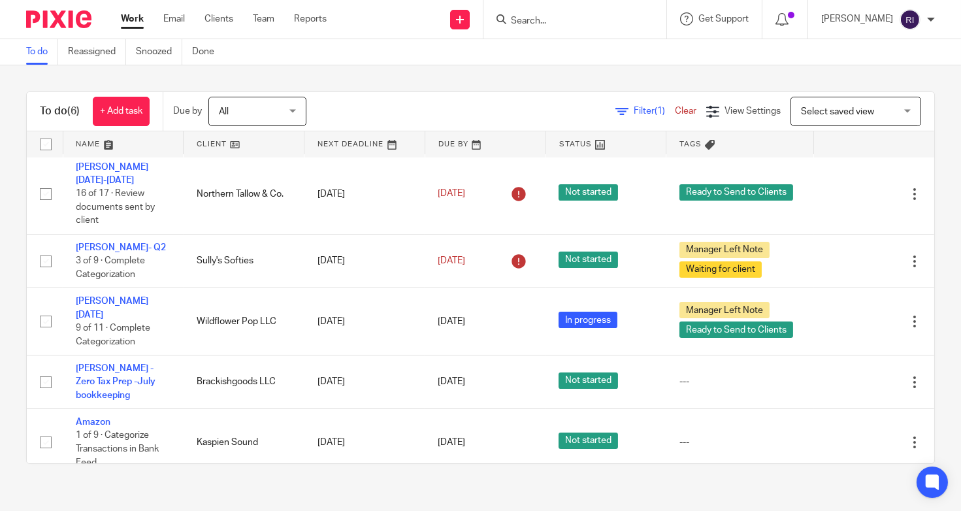
scroll to position [4, 0]
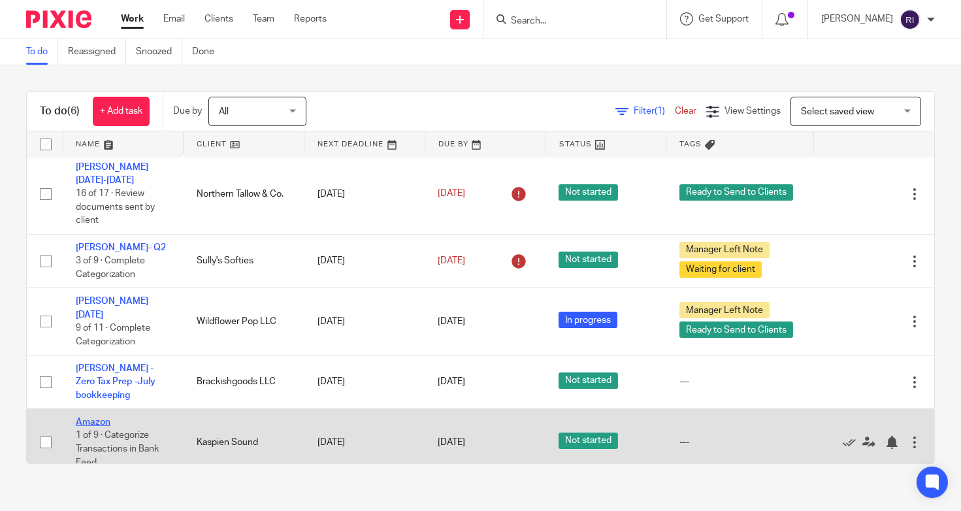
click at [76, 417] on link "Amazon" at bounding box center [93, 421] width 35 height 9
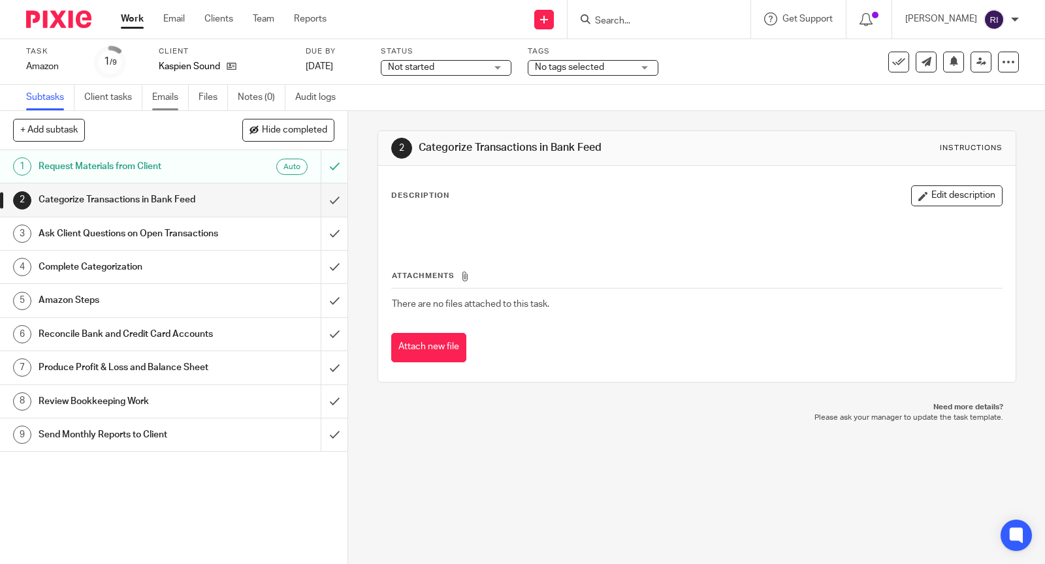
click at [174, 95] on link "Emails" at bounding box center [170, 97] width 37 height 25
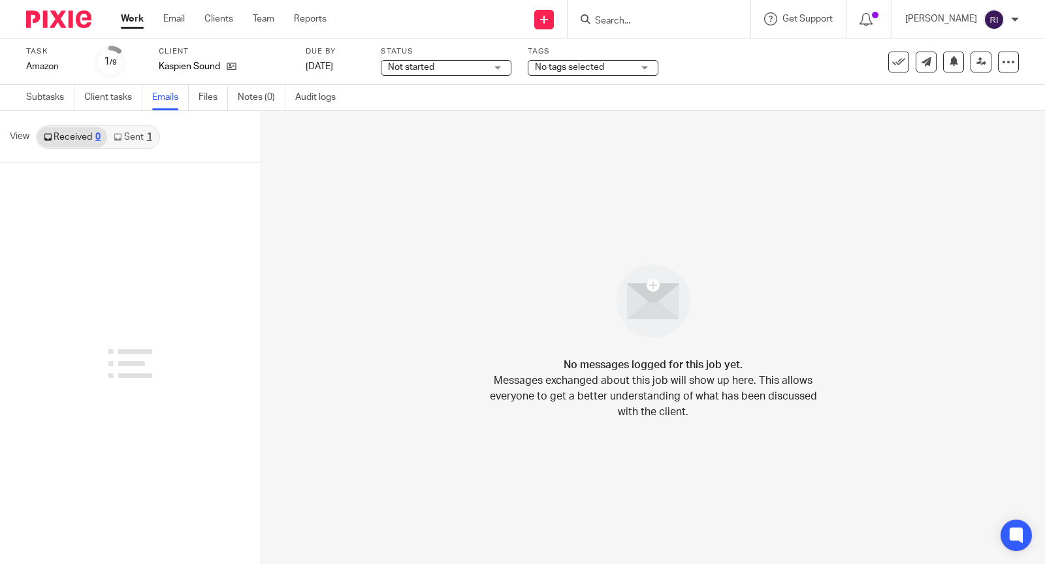
click at [132, 133] on link "Sent 1" at bounding box center [132, 137] width 51 height 21
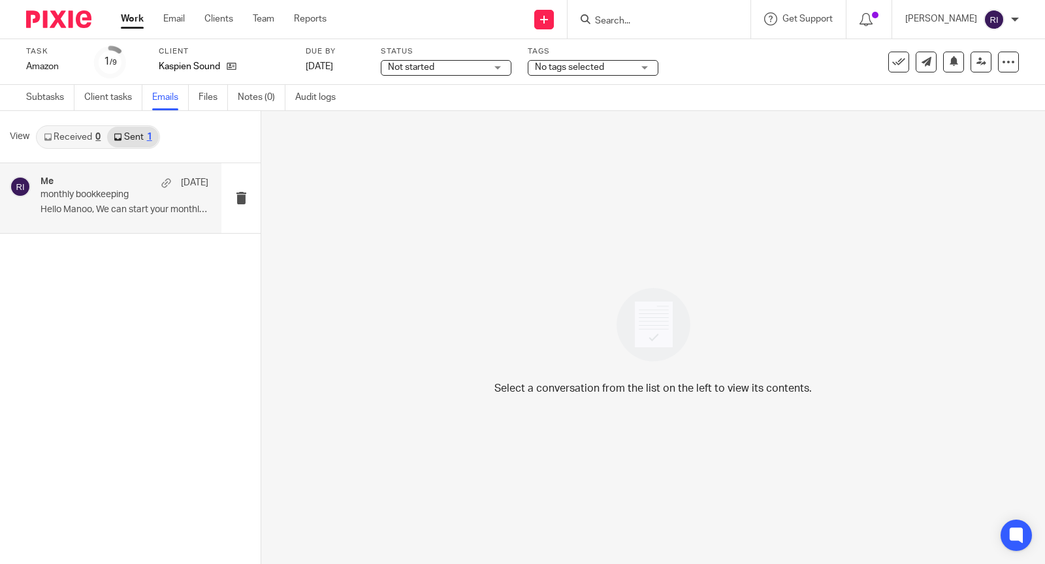
click at [106, 188] on div "Me [DATE]" at bounding box center [124, 182] width 168 height 13
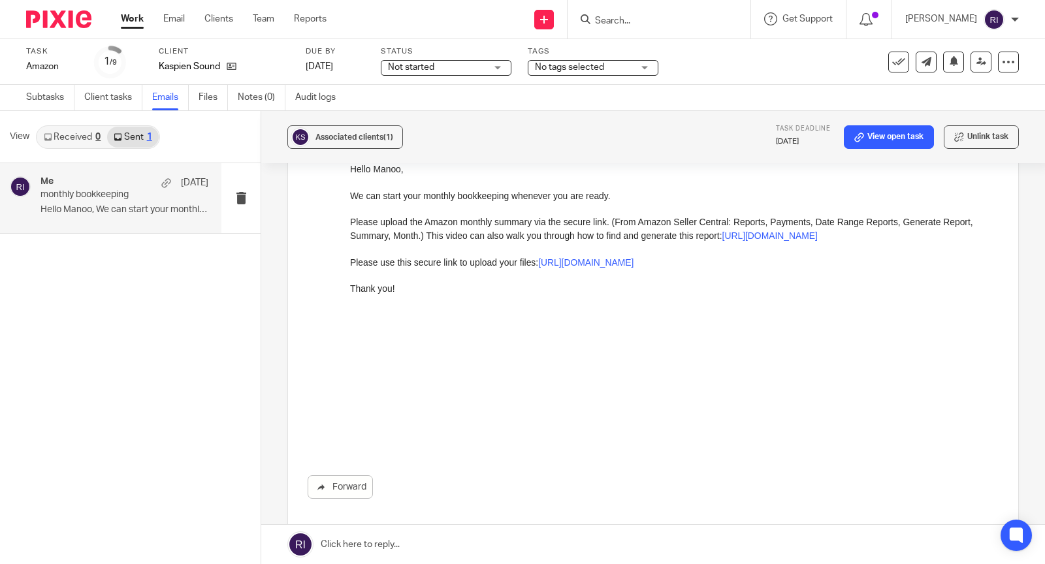
scroll to position [161, 0]
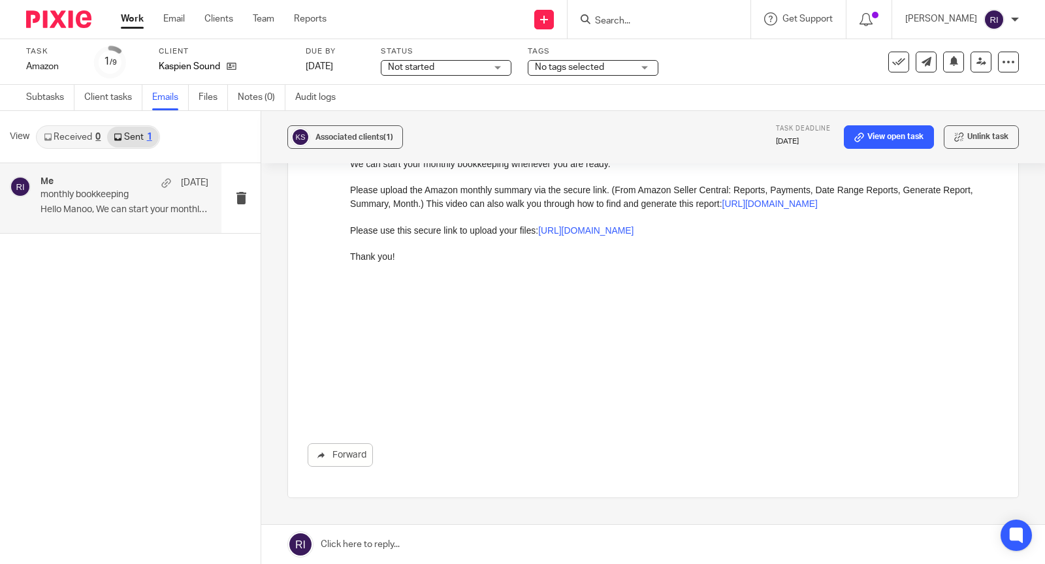
click at [359, 536] on link at bounding box center [653, 544] width 784 height 39
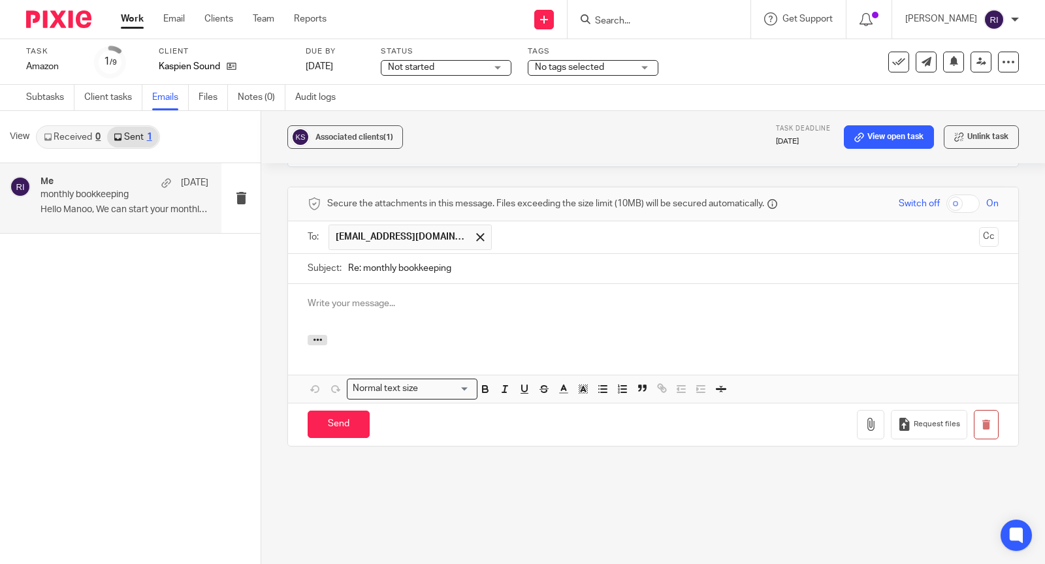
scroll to position [0, 0]
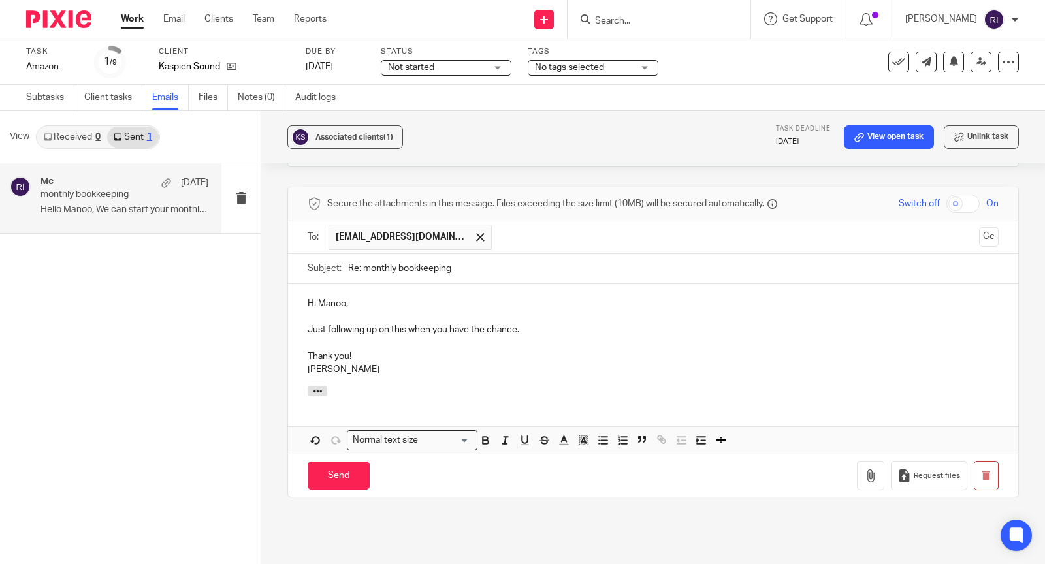
click at [456, 332] on p "Just following up on this when you have the chance." at bounding box center [653, 329] width 691 height 13
click at [330, 474] on input "Send" at bounding box center [339, 476] width 62 height 28
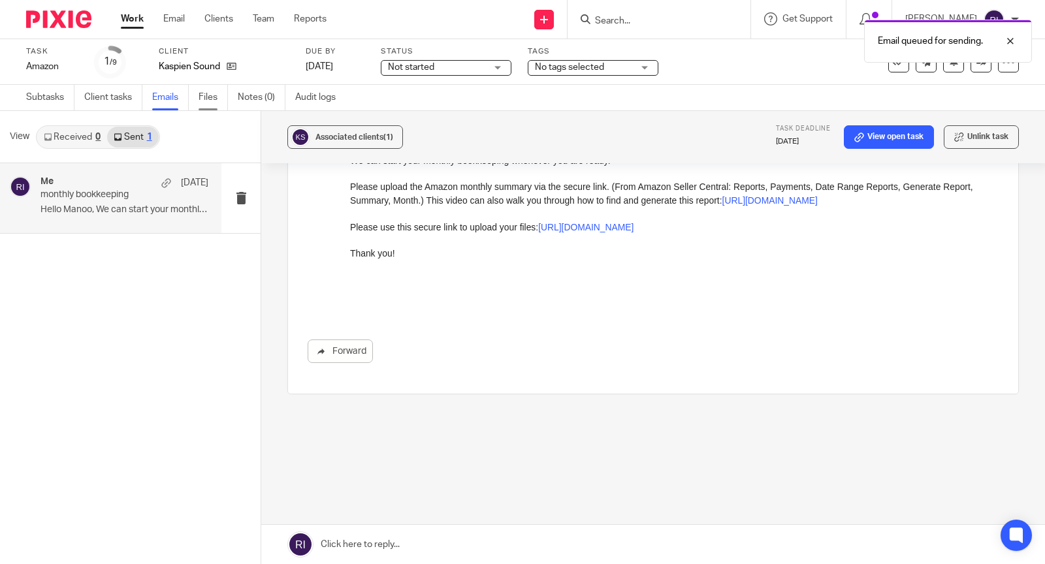
click at [212, 91] on link "Files" at bounding box center [213, 97] width 29 height 25
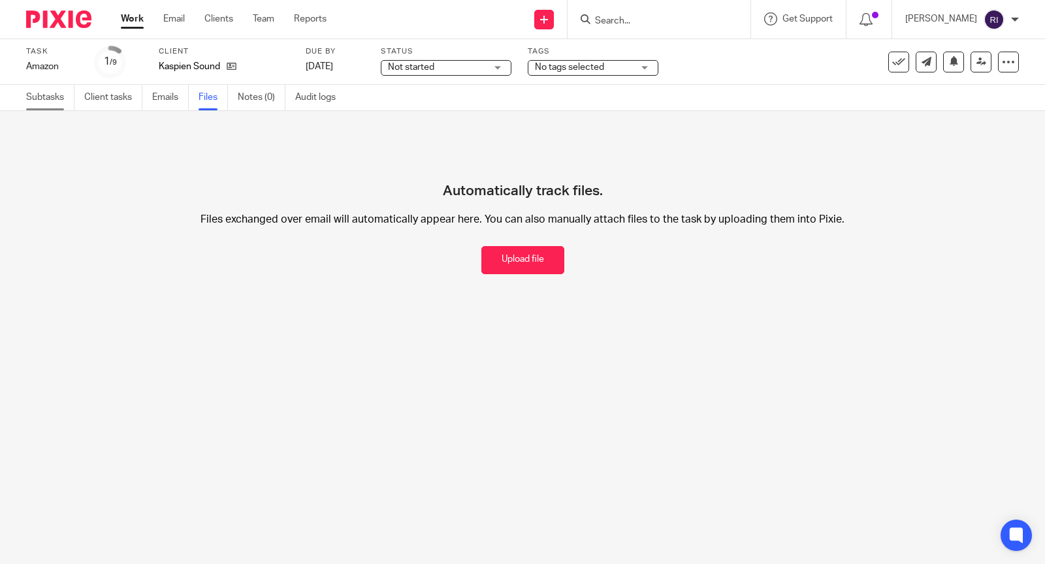
click at [44, 93] on link "Subtasks" at bounding box center [50, 97] width 48 height 25
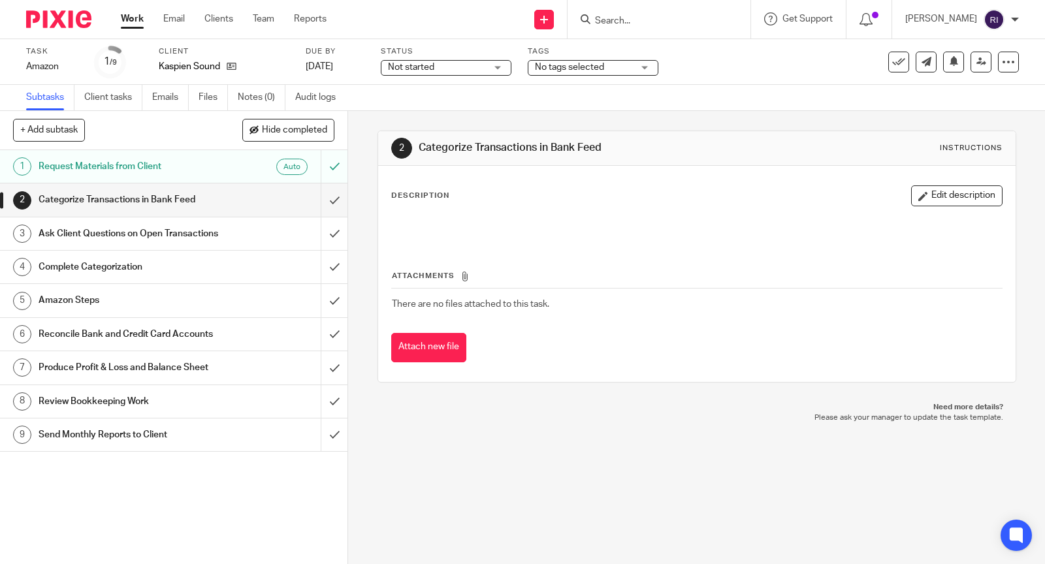
click at [502, 69] on div "Not started Not started" at bounding box center [446, 68] width 131 height 16
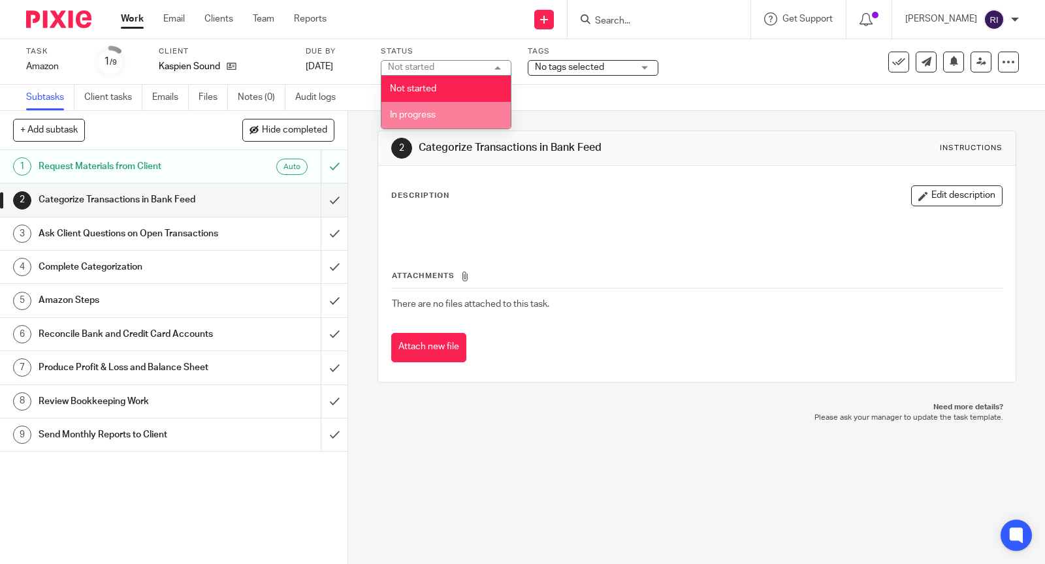
click at [458, 114] on li "In progress" at bounding box center [445, 115] width 129 height 27
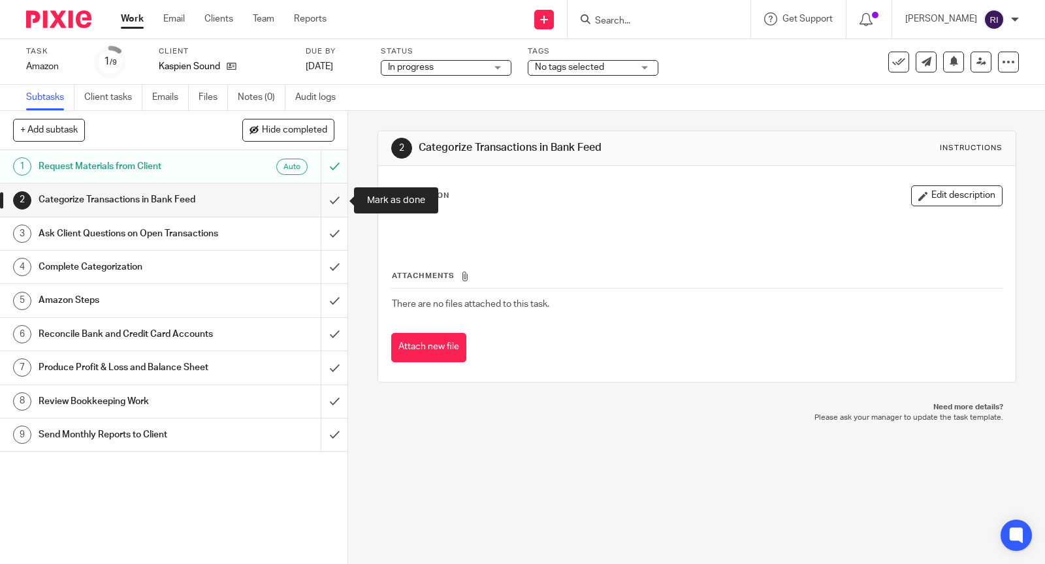
click at [335, 190] on input "submit" at bounding box center [173, 200] width 347 height 33
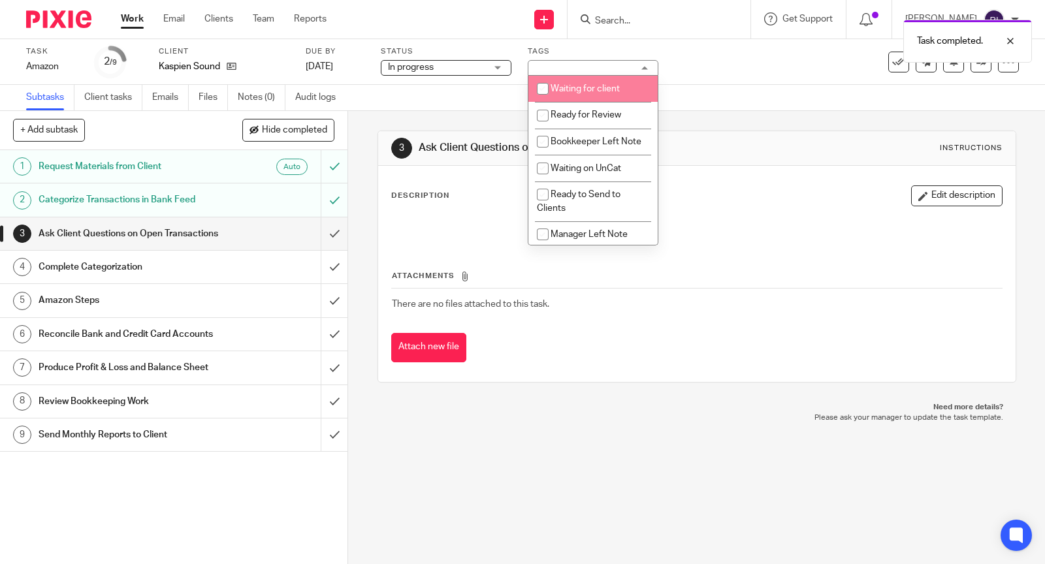
click at [539, 91] on input "checkbox" at bounding box center [542, 88] width 25 height 25
checkbox input "true"
click at [470, 111] on div "3 Ask Client Questions on Open Transactions Instructions Description Edit descr…" at bounding box center [696, 256] width 639 height 291
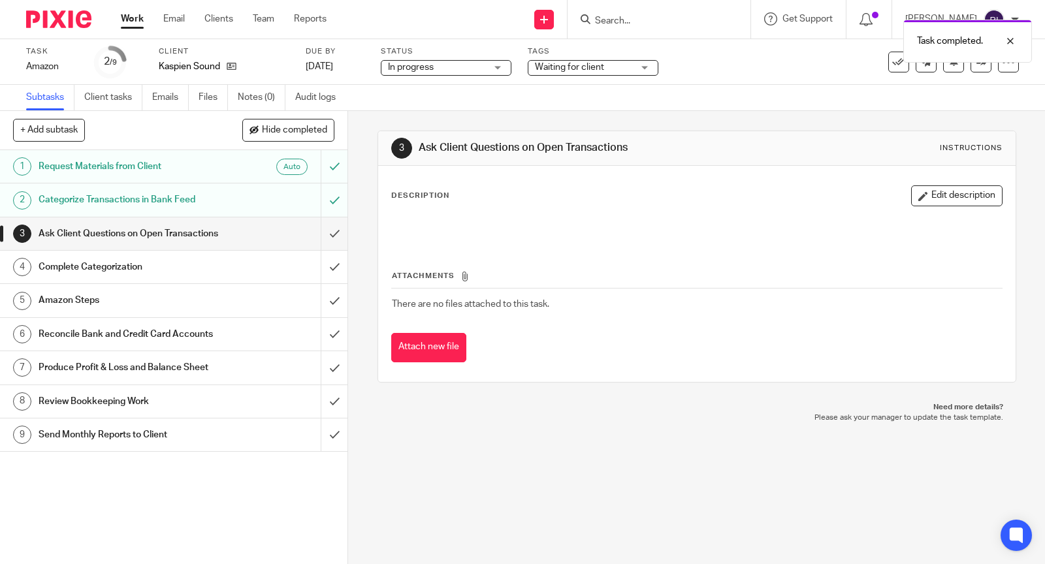
click at [127, 17] on link "Work" at bounding box center [132, 18] width 23 height 13
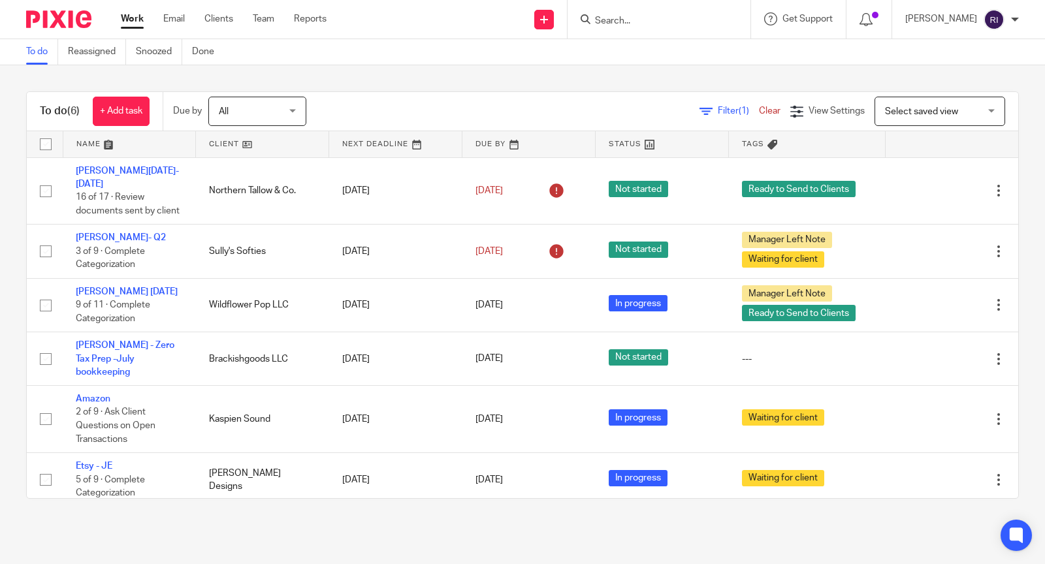
click at [126, 14] on link "Work" at bounding box center [132, 18] width 23 height 13
